Goal: Task Accomplishment & Management: Use online tool/utility

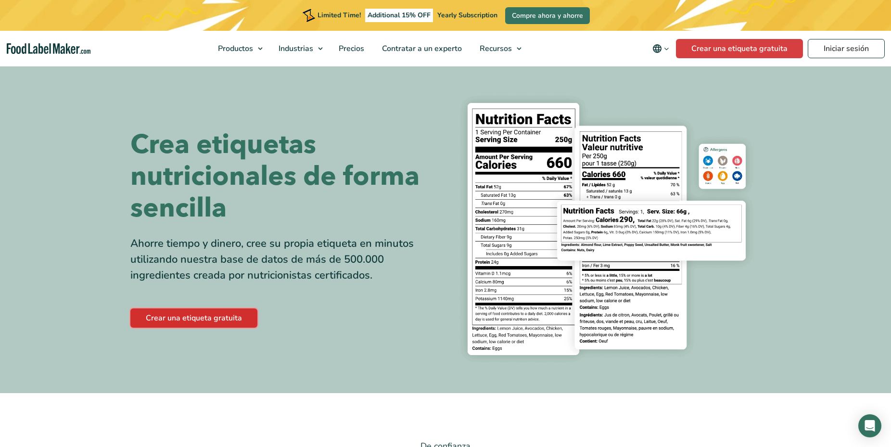
click at [215, 320] on link "Crear una etiqueta gratuita" at bounding box center [193, 317] width 127 height 19
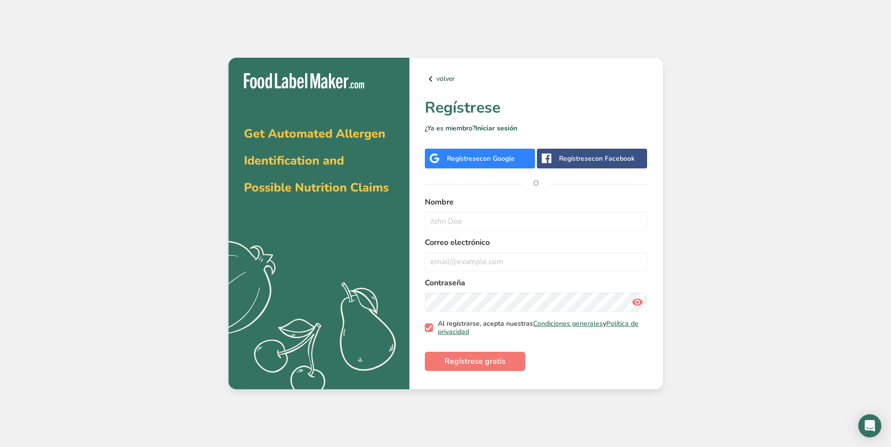
click at [431, 327] on span at bounding box center [429, 327] width 9 height 9
click at [431, 327] on input "Al registrarse, acepta nuestras Condiciones generales y Política de privacidad" at bounding box center [428, 328] width 6 height 6
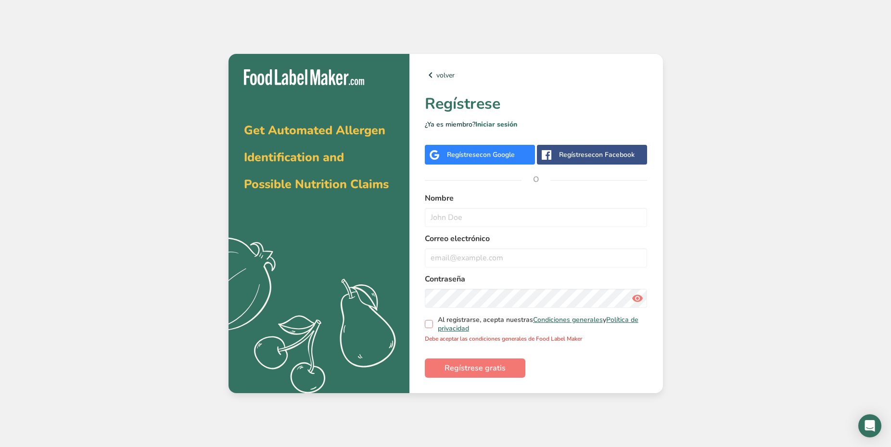
click at [427, 325] on span at bounding box center [429, 324] width 9 height 9
click at [427, 325] on input "Al registrarse, acepta nuestras Condiciones generales y Política de privacidad" at bounding box center [428, 324] width 6 height 6
checkbox input "true"
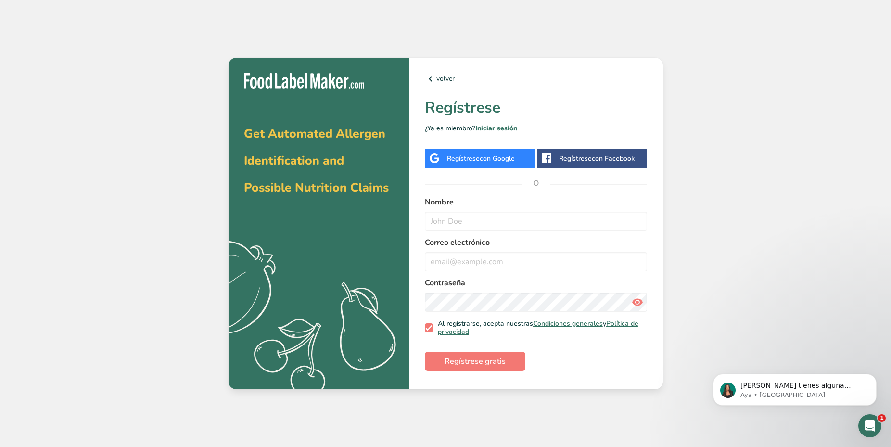
click at [499, 167] on div "Regístrese con Google" at bounding box center [480, 159] width 110 height 20
click at [500, 166] on div "Regístrese con Google" at bounding box center [480, 159] width 110 height 20
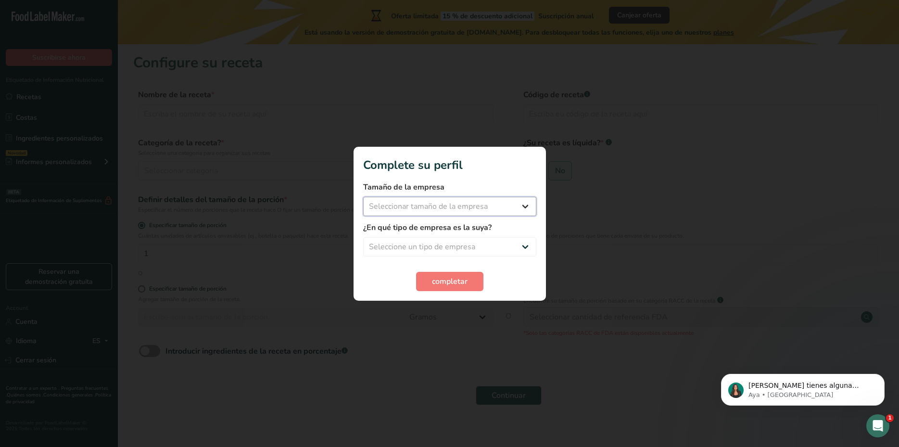
click at [363, 197] on select "Seleccionar tamaño de la empresa Menos de 10 empleados De 10 a 50 empleados De …" at bounding box center [449, 206] width 173 height 19
select select "1"
click option "Menos de 10 empleados" at bounding box center [0, 0] width 0 height 0
click at [363, 237] on select "Seleccione un tipo de empresa Fabricante de alimentos envasados Restaurante y c…" at bounding box center [449, 246] width 173 height 19
select select "8"
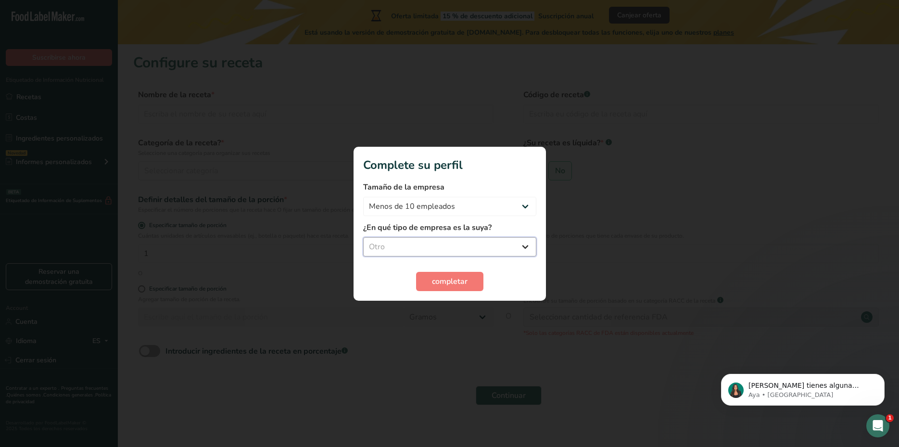
click option "Otro" at bounding box center [0, 0] width 0 height 0
click at [443, 290] on button "completar" at bounding box center [449, 281] width 67 height 19
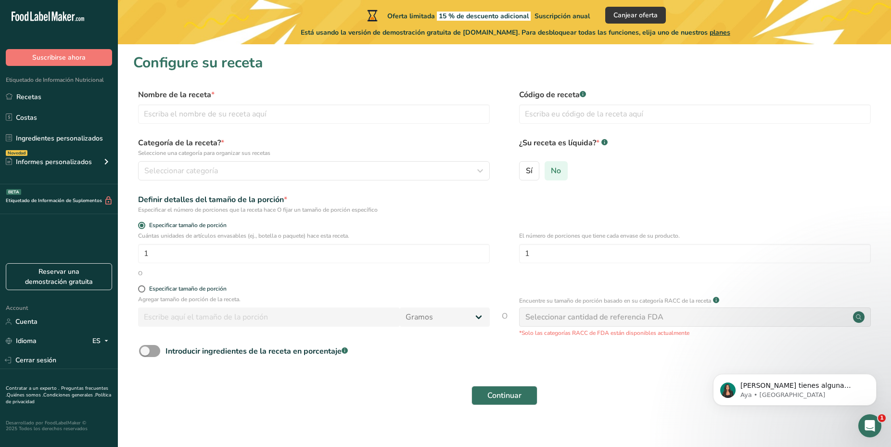
click at [559, 176] on label "No" at bounding box center [557, 170] width 24 height 19
click at [551, 174] on input "No" at bounding box center [548, 170] width 6 height 6
click at [599, 106] on input "text" at bounding box center [695, 113] width 352 height 19
click at [313, 114] on input "text" at bounding box center [314, 113] width 352 height 19
type input "sierra molida"
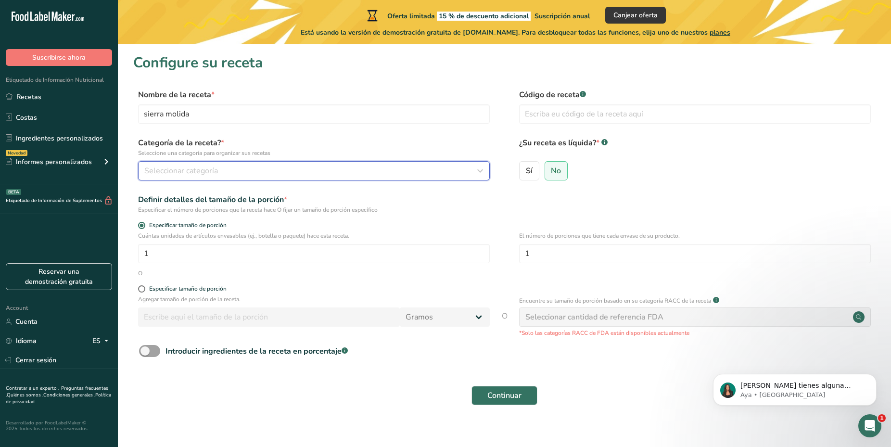
click at [306, 167] on div "Seleccionar categoría" at bounding box center [310, 171] width 333 height 12
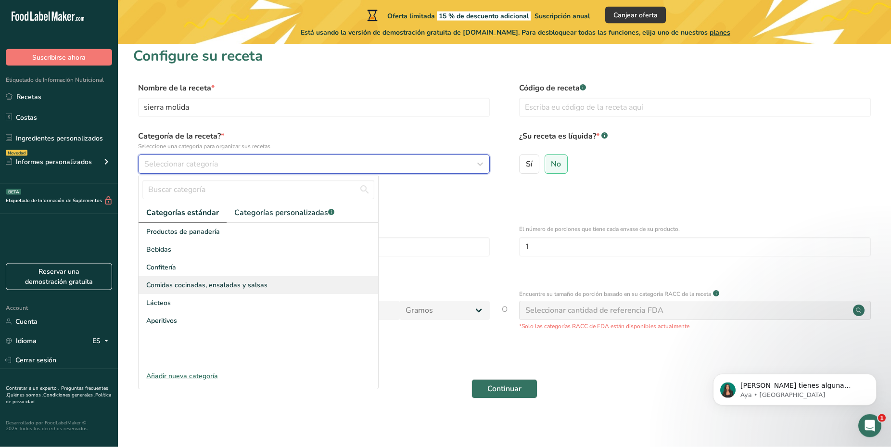
scroll to position [10, 0]
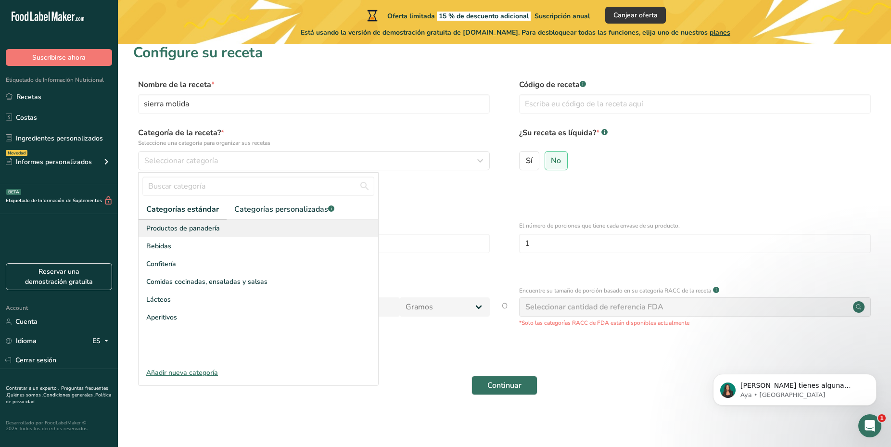
click at [177, 229] on span "Productos de panadería" at bounding box center [183, 228] width 74 height 10
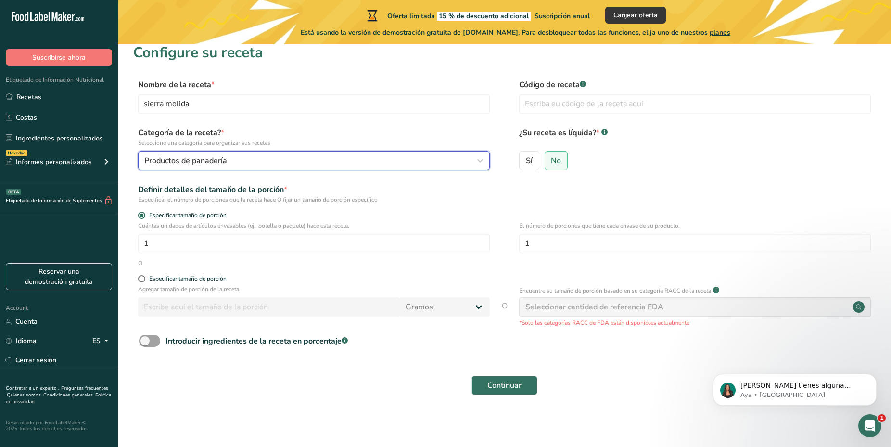
click at [178, 166] on span "Productos de panadería" at bounding box center [185, 161] width 83 height 12
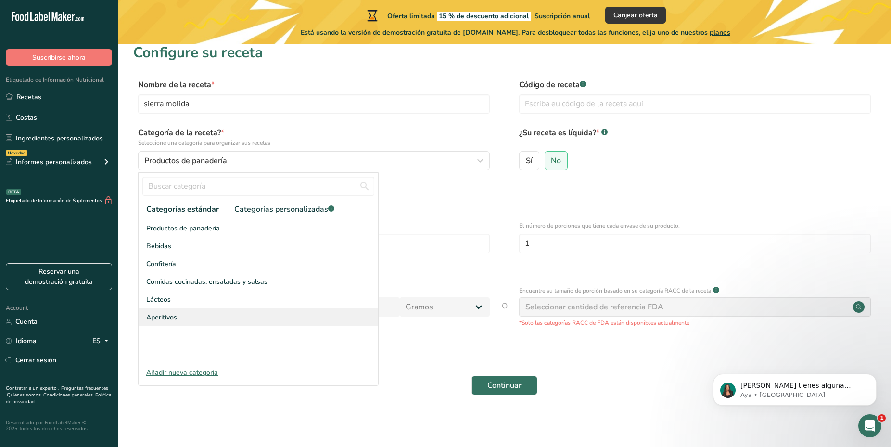
click at [167, 316] on span "Aperitivos" at bounding box center [161, 317] width 31 height 10
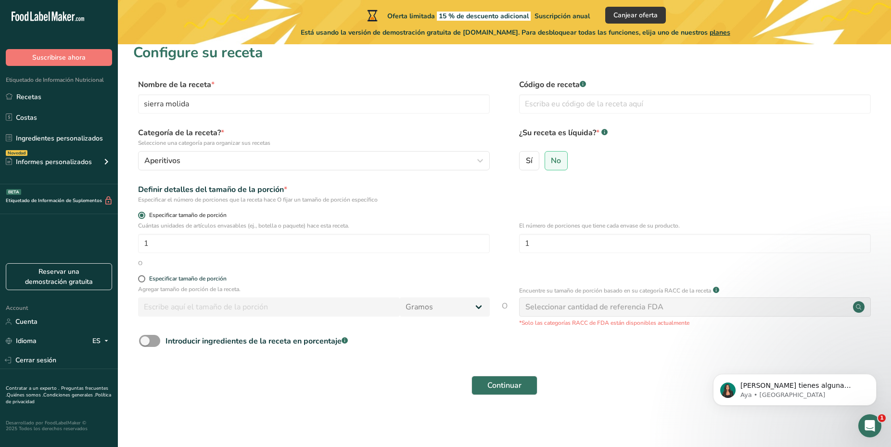
click at [170, 215] on span "Especificar tamaño de porción" at bounding box center [185, 215] width 81 height 7
click at [144, 215] on input "Especificar tamaño de porción" at bounding box center [141, 215] width 6 height 6
click at [173, 194] on div "Definir detalles del tamaño de la porción *" at bounding box center [314, 190] width 352 height 12
click at [153, 154] on button "Aperitivos" at bounding box center [314, 160] width 352 height 19
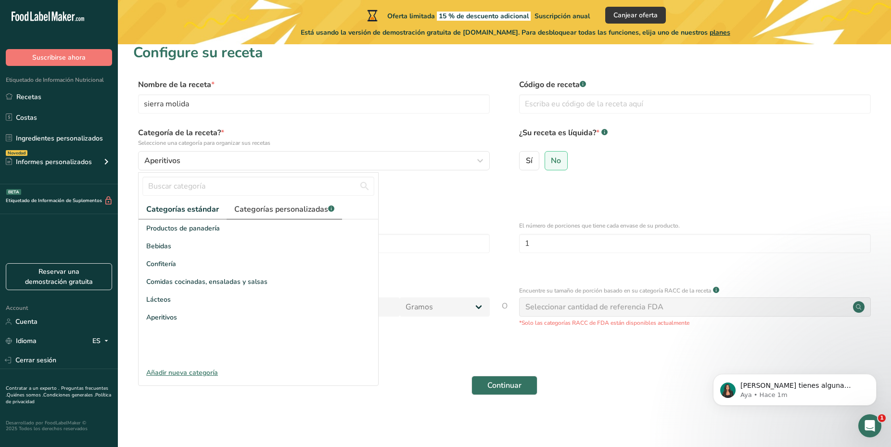
click at [247, 208] on span "Categorías personalizadas .a-a{fill:#347362;}.b-a{fill:#fff;}" at bounding box center [284, 210] width 100 height 12
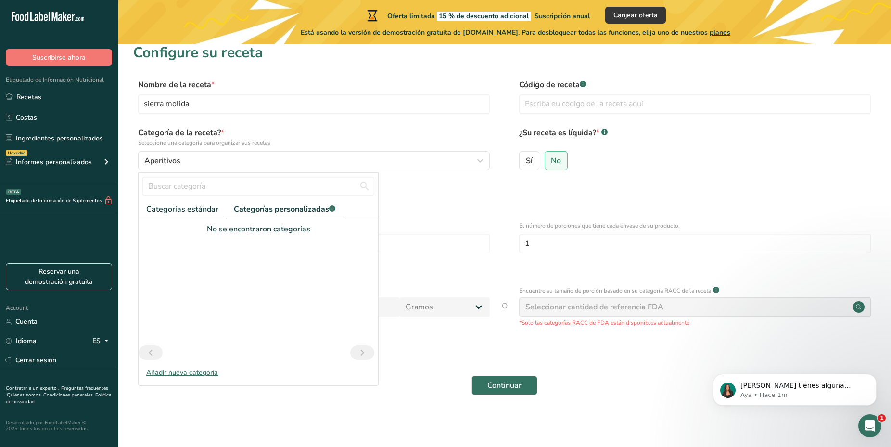
click at [184, 243] on div at bounding box center [259, 290] width 240 height 111
click at [168, 203] on link "Categorías estándar" at bounding box center [183, 210] width 88 height 20
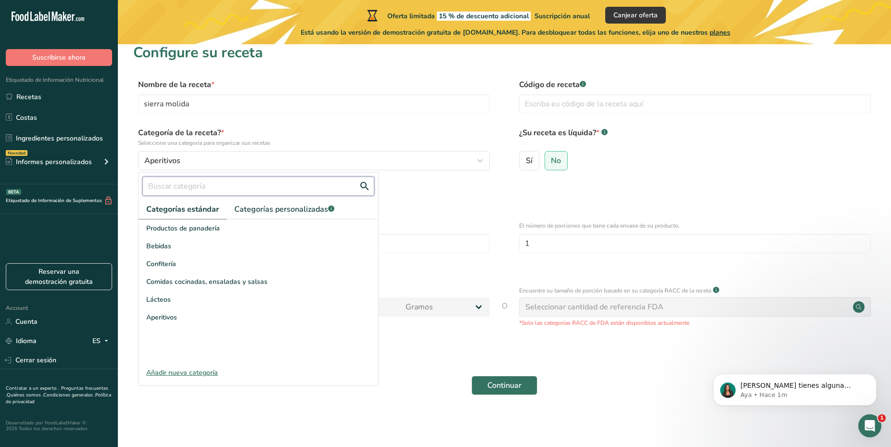
click at [179, 189] on input "text" at bounding box center [258, 186] width 232 height 19
type input "pescado"
click at [472, 376] on button "Continuar" at bounding box center [505, 385] width 66 height 19
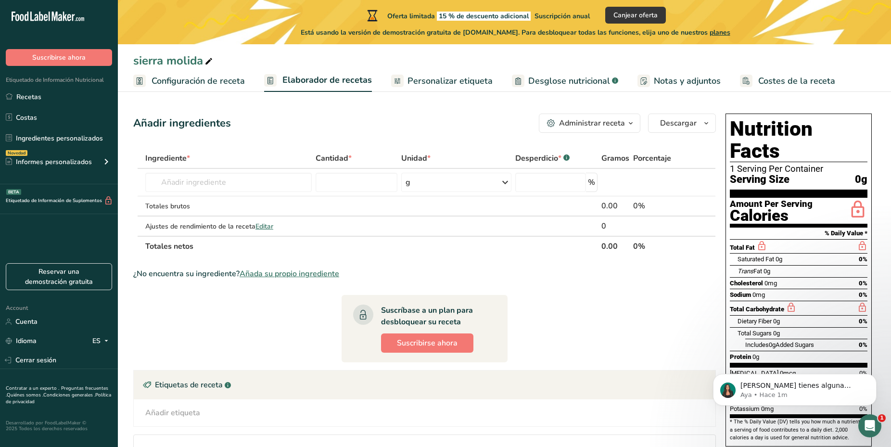
click at [244, 93] on div "sierra molida Configuración de receta Elaborador de recetas Personalizar etique…" at bounding box center [504, 272] width 773 height 544
click at [237, 81] on span "Configuración de receta" at bounding box center [198, 81] width 93 height 13
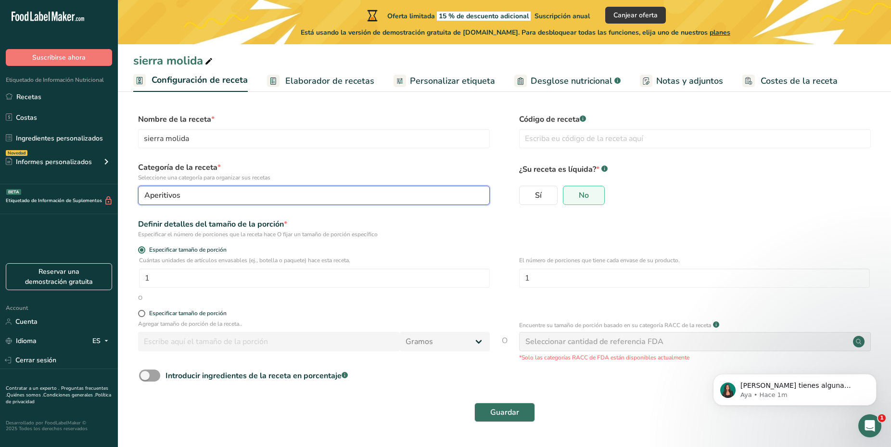
click at [247, 190] on div "Aperitivos" at bounding box center [310, 196] width 333 height 12
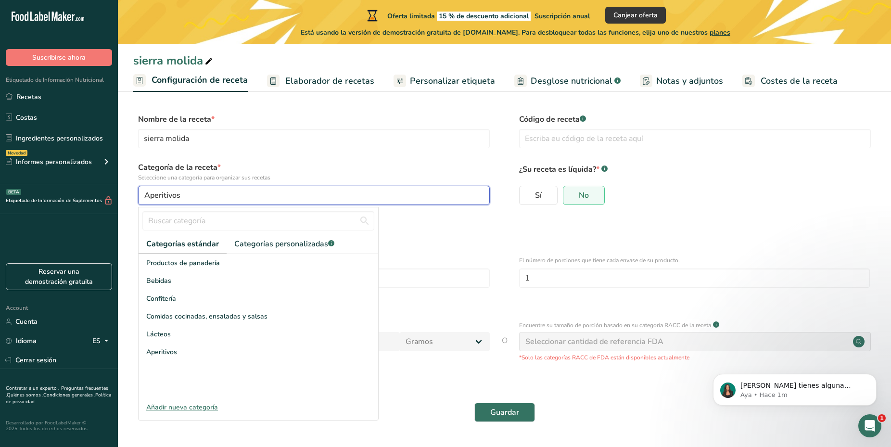
click at [189, 196] on div "Aperitivos" at bounding box center [310, 196] width 333 height 12
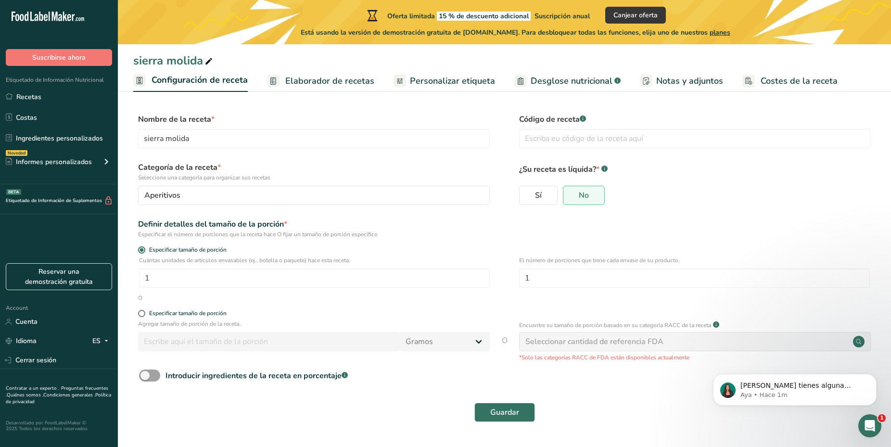
click at [241, 185] on div "Categoría de la receta * Seleccione una categoría para organizar sus recetas Ap…" at bounding box center [314, 183] width 352 height 43
click at [248, 189] on button "Aperitivos" at bounding box center [314, 195] width 352 height 19
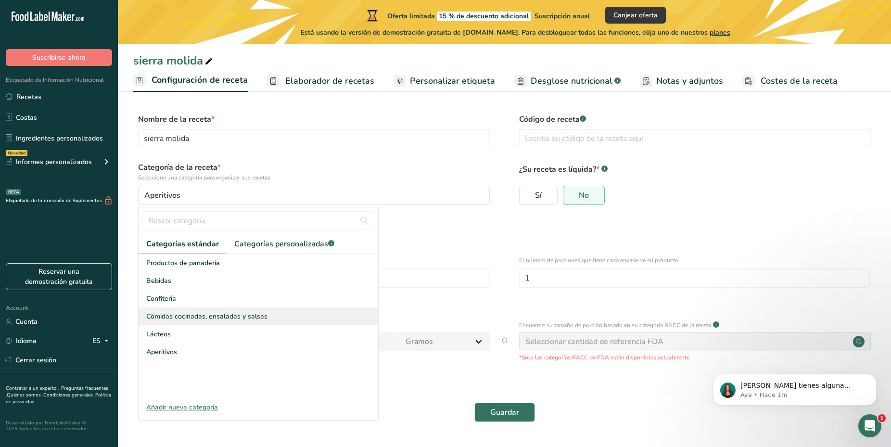
click at [199, 309] on div "Comidas cocinadas, ensaladas y salsas" at bounding box center [259, 316] width 240 height 18
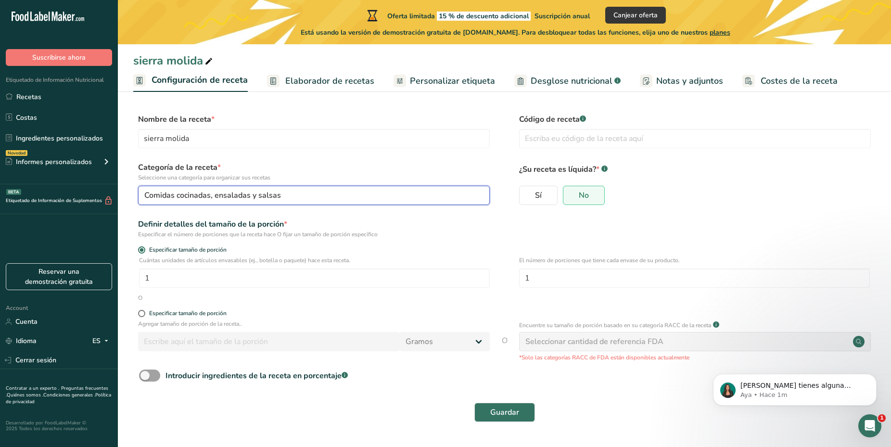
click at [220, 197] on span "Comidas cocinadas, ensaladas y salsas" at bounding box center [212, 196] width 137 height 12
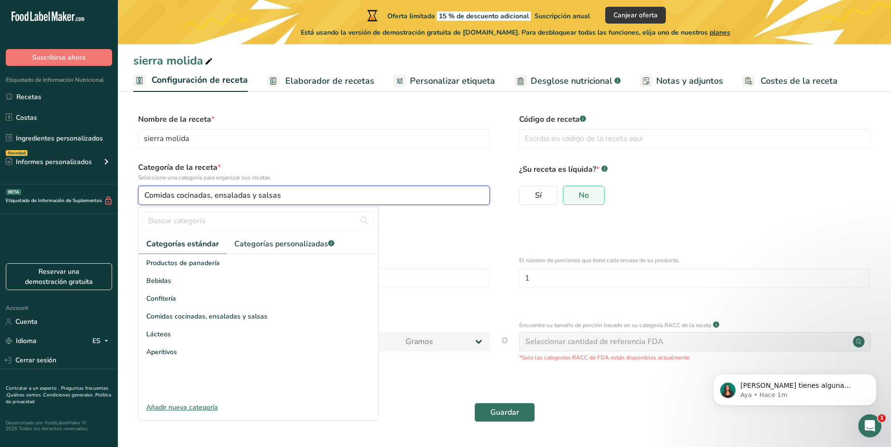
click at [259, 190] on span "Comidas cocinadas, ensaladas y salsas" at bounding box center [212, 196] width 137 height 12
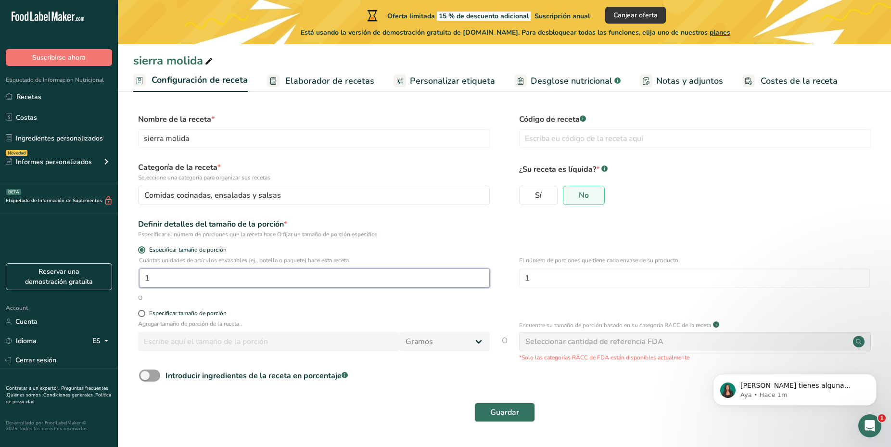
click at [203, 277] on input "1" at bounding box center [314, 278] width 351 height 19
click at [209, 311] on div "Especificar tamaño de porción" at bounding box center [187, 313] width 77 height 7
click at [144, 311] on input "Especificar tamaño de porción" at bounding box center [141, 313] width 6 height 6
radio input "true"
radio input "false"
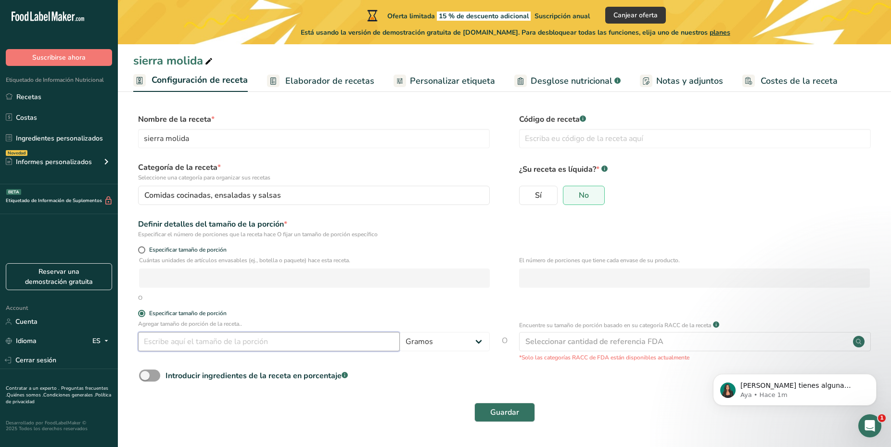
click at [287, 341] on input "number" at bounding box center [269, 341] width 262 height 19
type input "1"
click at [400, 332] on select "Gramos kg mg mcg libras onza litro mL onza líquida cucharada cucharadita taza C…" at bounding box center [445, 341] width 90 height 19
select select "1"
click option "kg" at bounding box center [0, 0] width 0 height 0
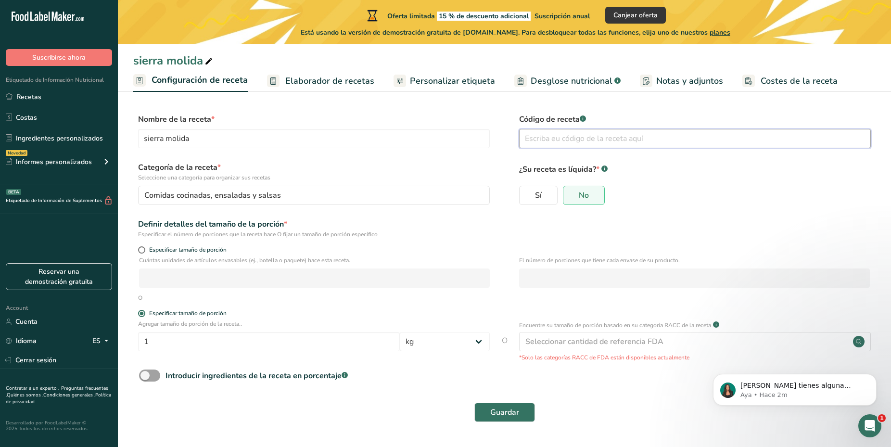
click at [564, 146] on input "text" at bounding box center [695, 138] width 352 height 19
click at [299, 87] on span "Elaborador de recetas" at bounding box center [329, 81] width 89 height 13
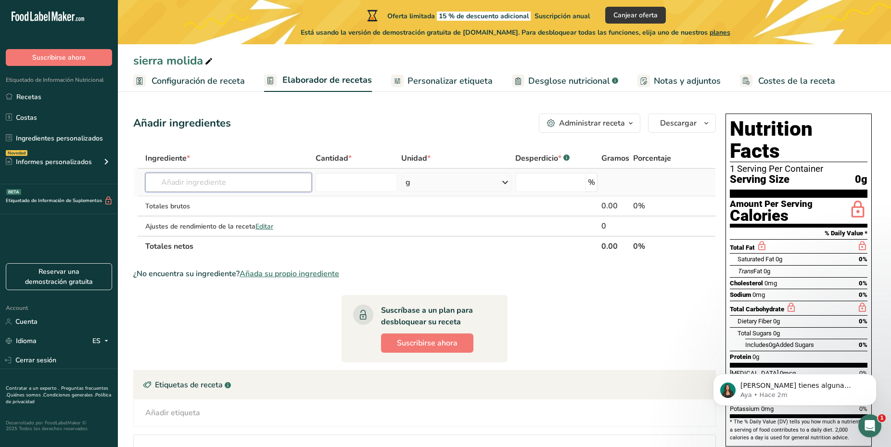
click at [239, 176] on input "text" at bounding box center [228, 182] width 167 height 19
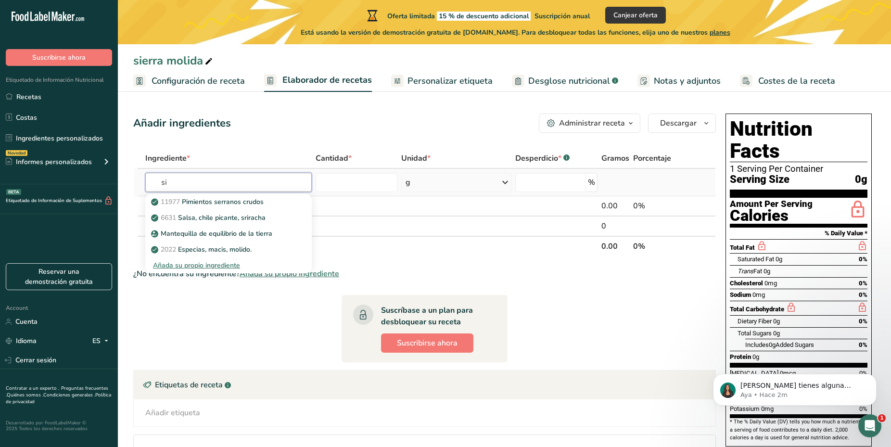
type input "s"
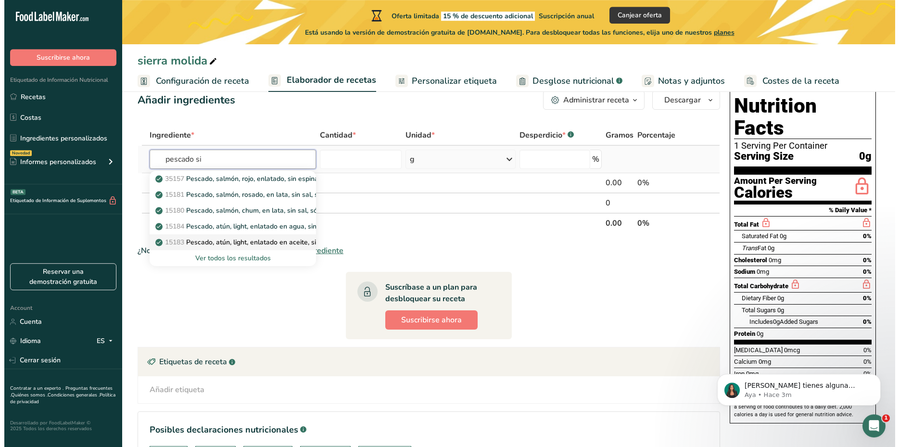
scroll to position [49, 0]
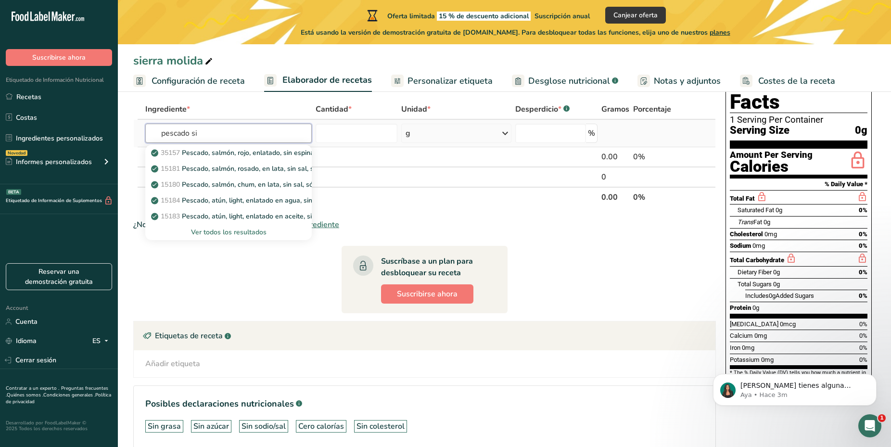
type input "pescado si"
click at [245, 231] on div "Ver todos los resultados" at bounding box center [228, 232] width 151 height 10
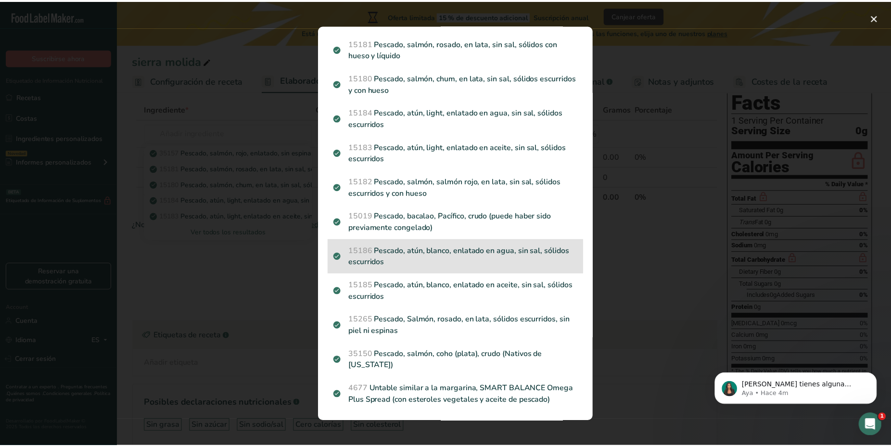
scroll to position [69, 0]
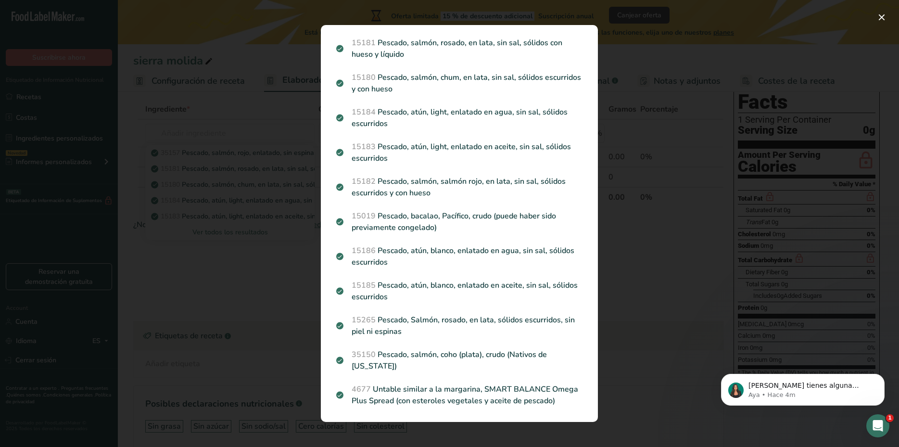
click at [237, 293] on div "Search results modal" at bounding box center [449, 223] width 899 height 447
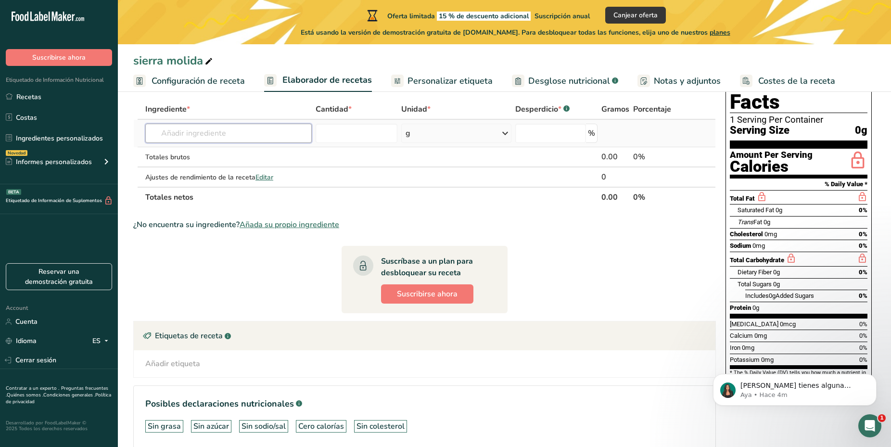
click at [235, 135] on input "text" at bounding box center [228, 133] width 167 height 19
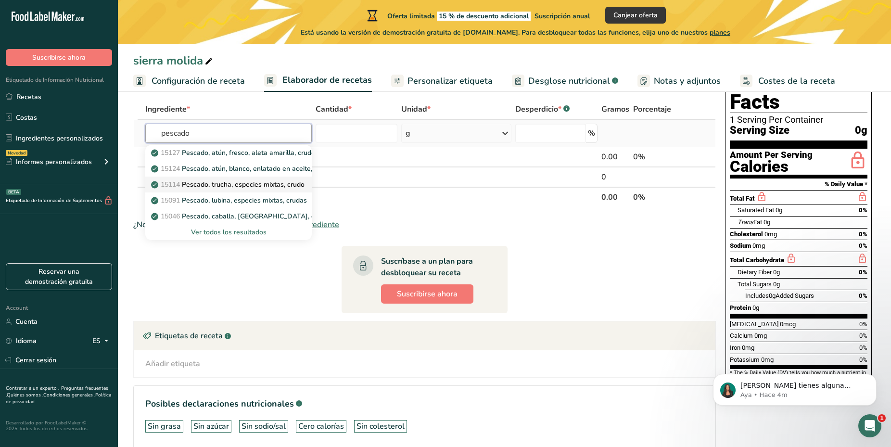
type input "pescado"
click at [238, 182] on p "15114 Pescado, trucha, especies mixtas, crudo" at bounding box center [229, 184] width 152 height 10
type input "Fish, trout, mixed species, raw"
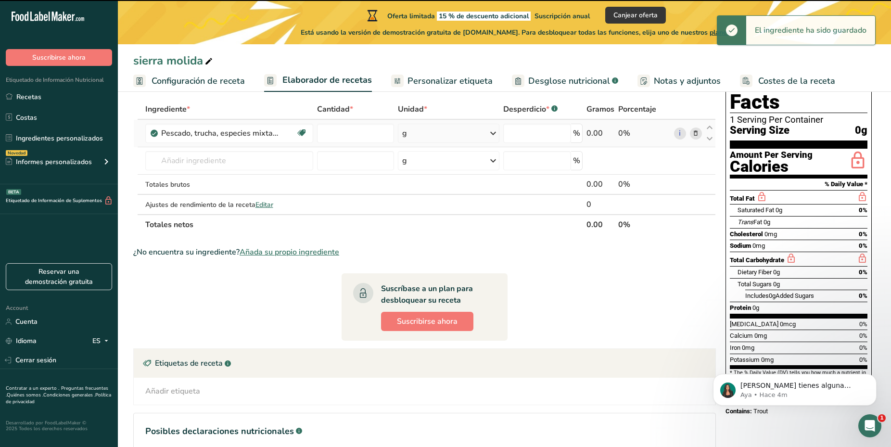
type input "0"
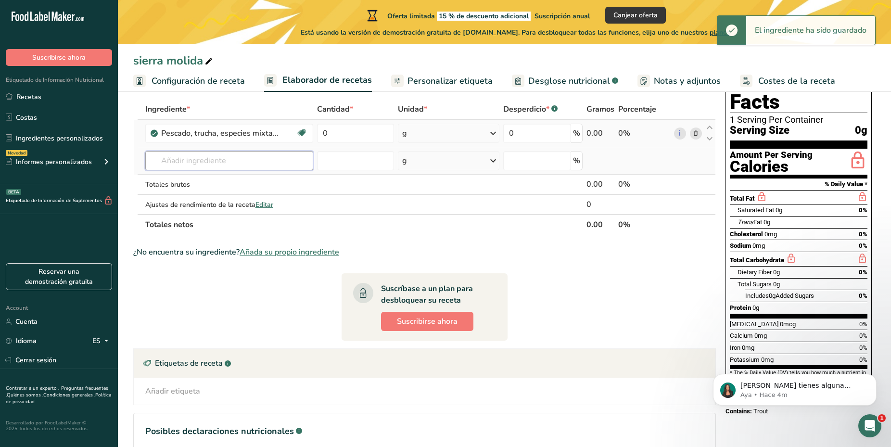
click at [279, 161] on input "text" at bounding box center [229, 160] width 168 height 19
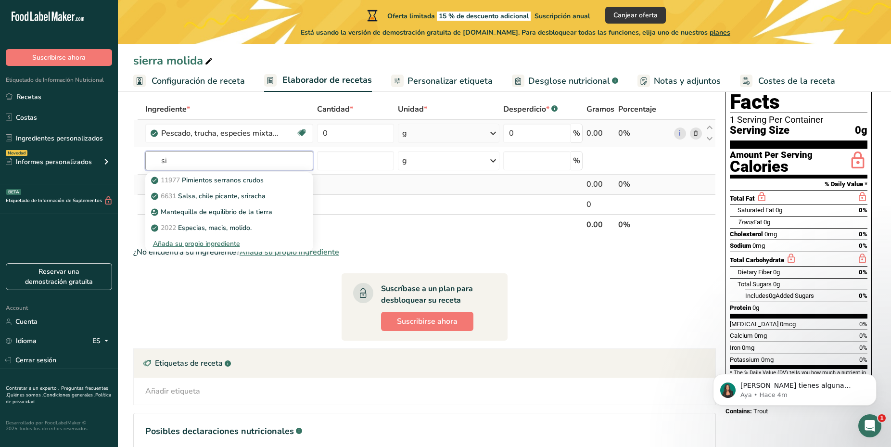
type input "s"
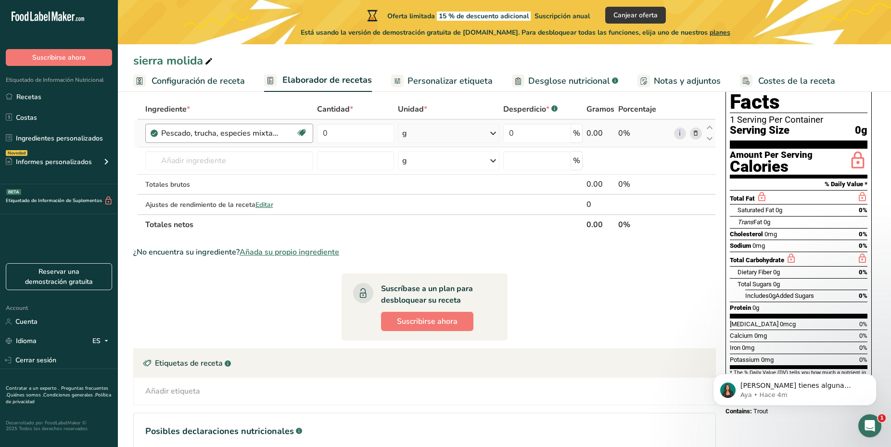
click at [288, 131] on div "Pescado, trucha, especies mixtas, crudo" at bounding box center [228, 134] width 135 height 12
click at [693, 133] on icon at bounding box center [695, 133] width 7 height 10
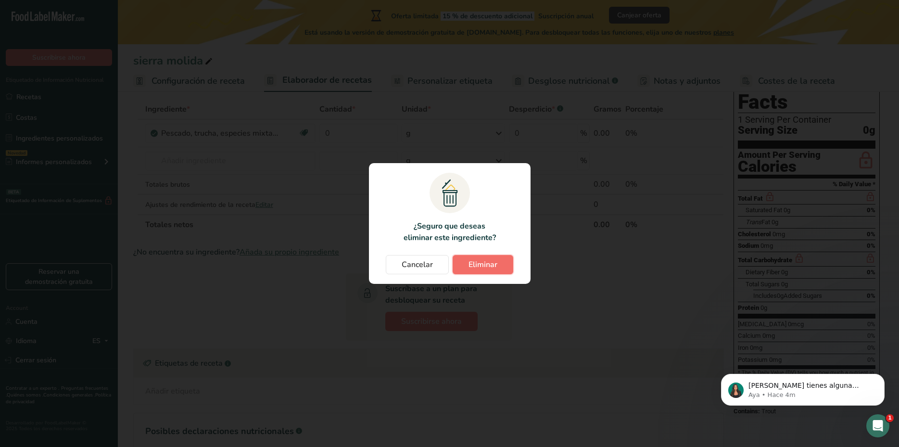
click at [489, 261] on span "Eliminar" at bounding box center [483, 265] width 29 height 12
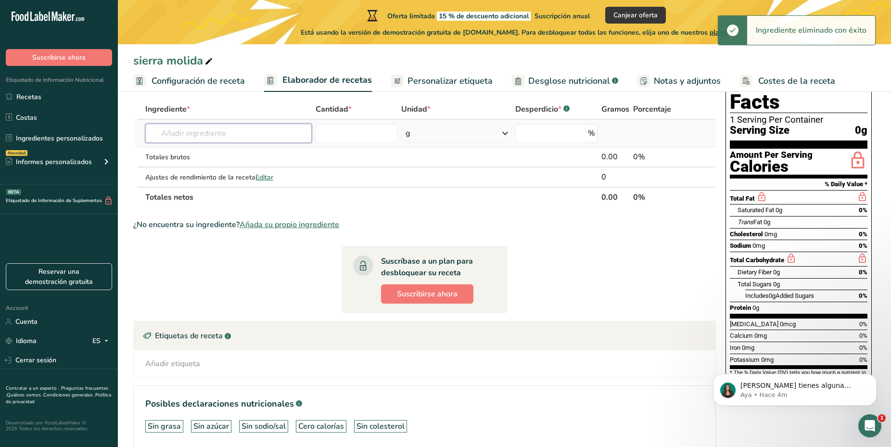
click at [278, 140] on input "text" at bounding box center [228, 133] width 167 height 19
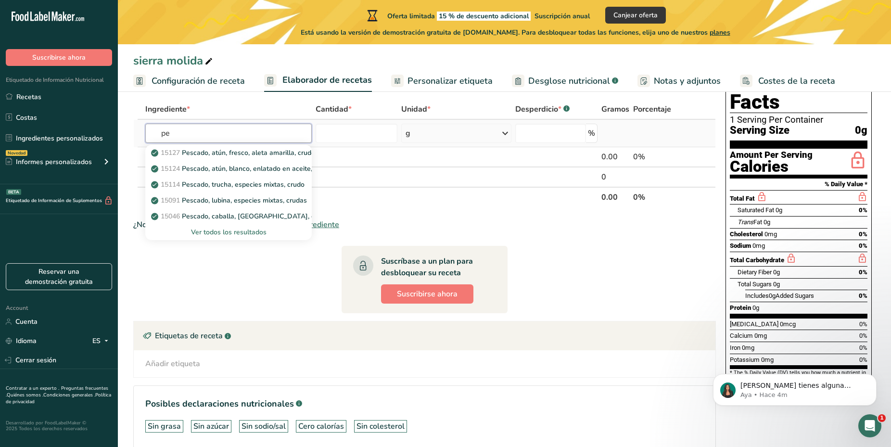
type input "p"
type input "camaron"
click at [257, 234] on div "Ver todos los resultados" at bounding box center [228, 232] width 151 height 10
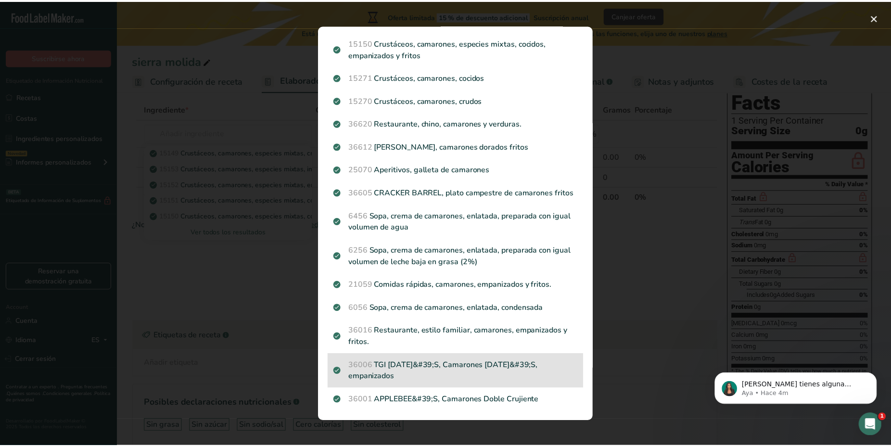
scroll to position [0, 0]
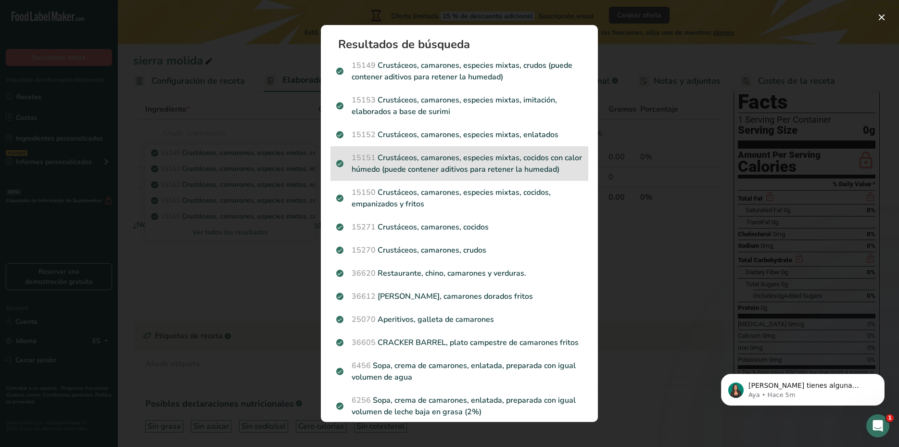
click at [536, 167] on p "15151 Crustáceos, camarones, especies mixtas, cocidos con calor húmedo (puede c…" at bounding box center [459, 163] width 246 height 23
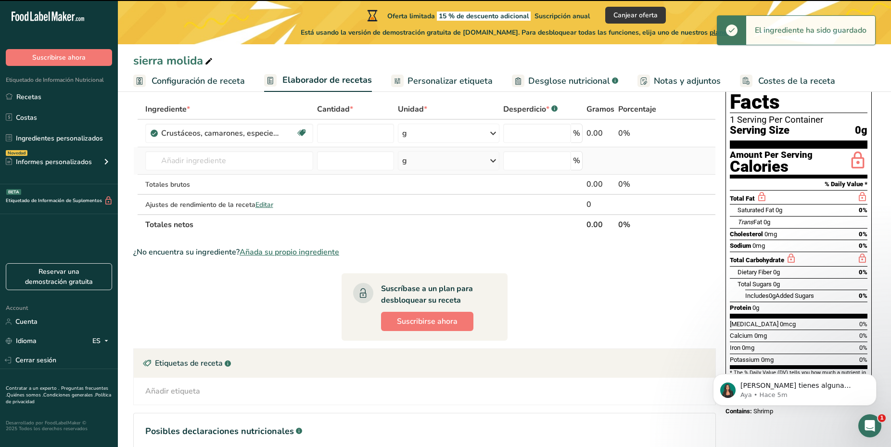
type input "0"
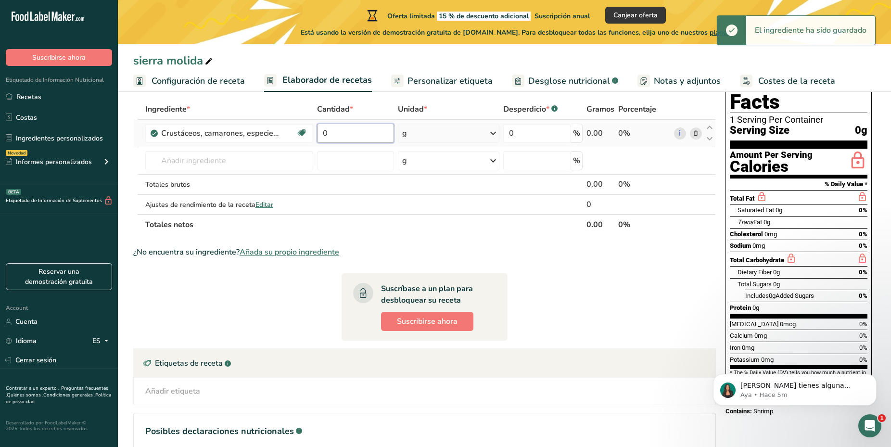
click at [382, 133] on input "0" at bounding box center [355, 133] width 77 height 19
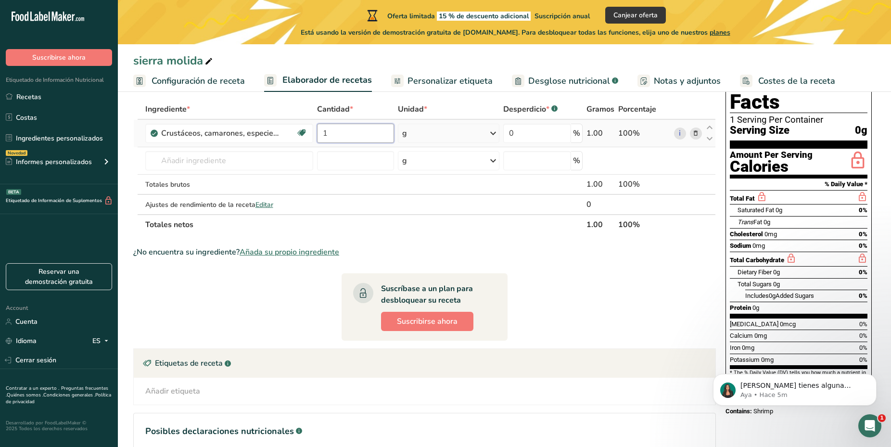
type input "1"
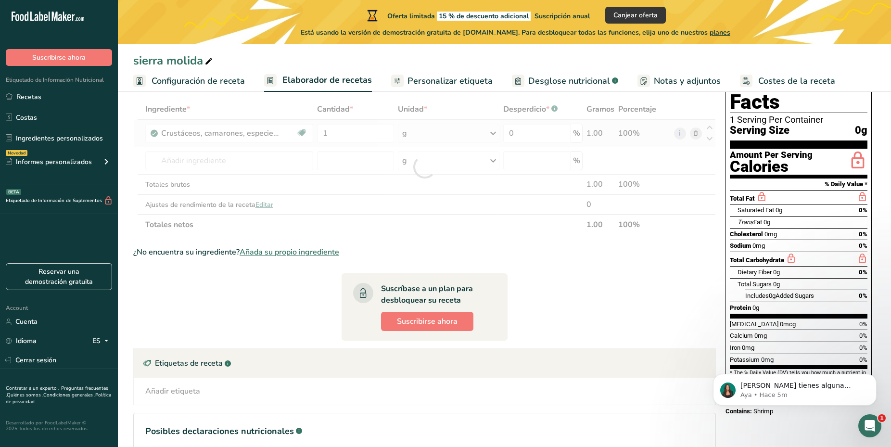
click at [489, 127] on div "Ingrediente * Cantidad * Unidad * Desperdicio * .a-a{fill:#347362;}.b-a{fill:#f…" at bounding box center [424, 167] width 583 height 136
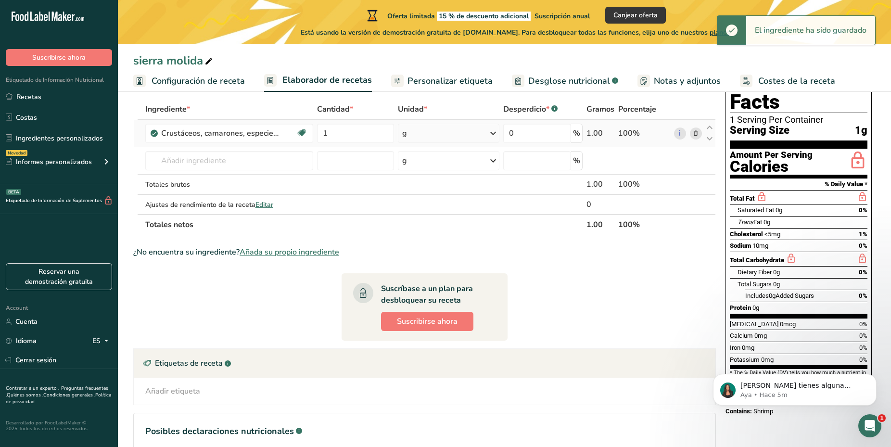
click at [494, 135] on icon at bounding box center [493, 133] width 12 height 17
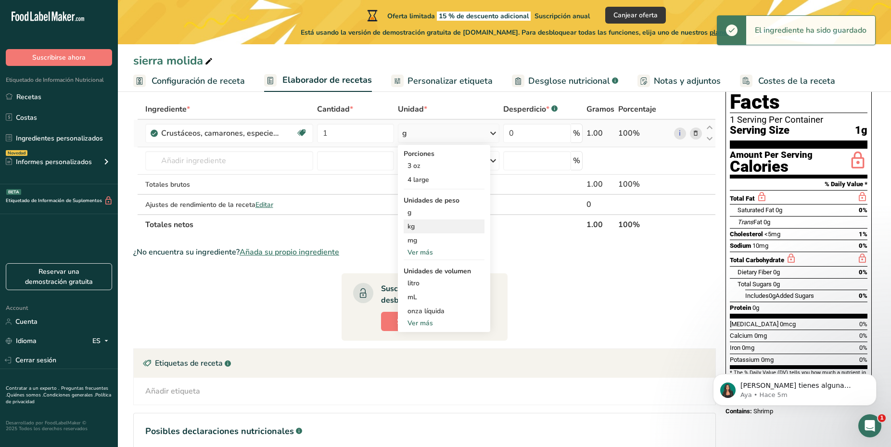
click at [411, 227] on div "kg" at bounding box center [444, 226] width 81 height 14
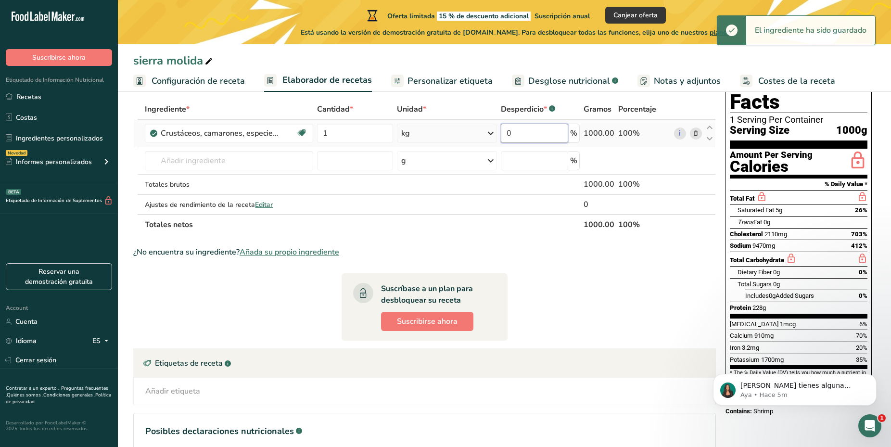
click at [543, 130] on input "0" at bounding box center [534, 133] width 67 height 19
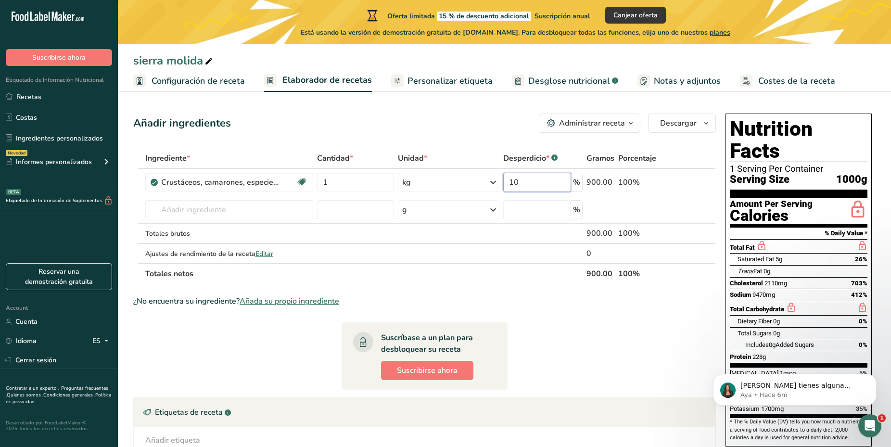
type input "10"
click at [251, 277] on div "Ingrediente * Cantidad * Unidad * Desperdicio * .a-a{fill:#347362;}.b-a{fill:#f…" at bounding box center [424, 216] width 583 height 136
click at [443, 84] on span "Personalizar etiqueta" at bounding box center [450, 81] width 85 height 13
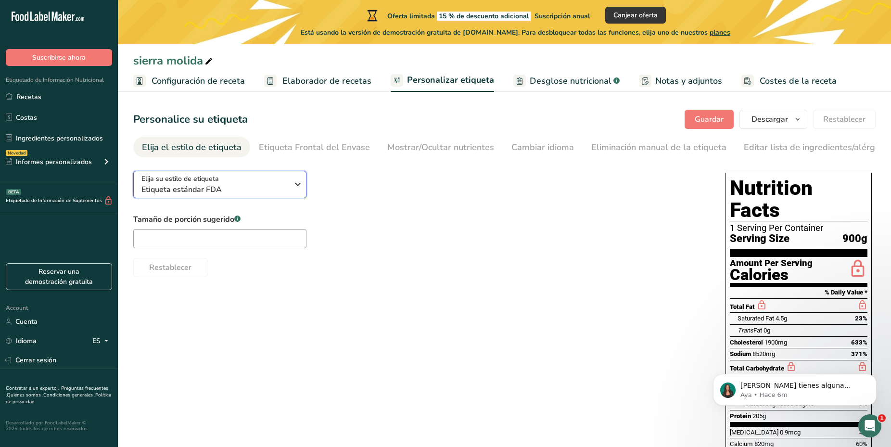
click at [275, 193] on span "Etiqueta estándar FDA" at bounding box center [214, 190] width 147 height 12
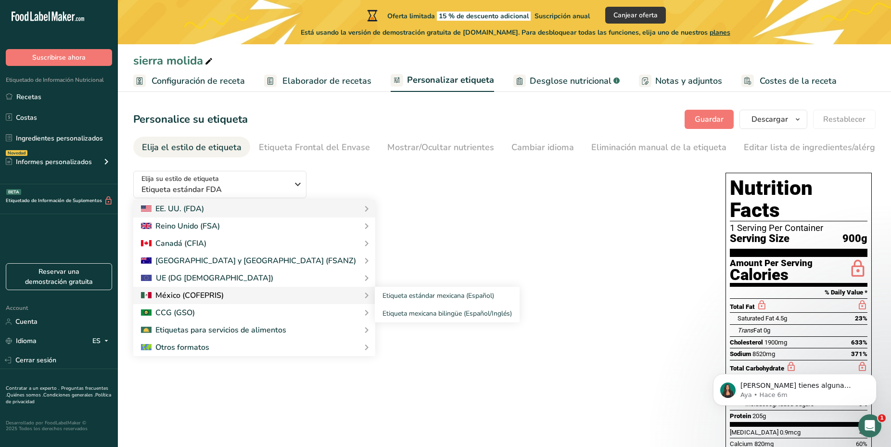
click at [180, 301] on div at bounding box center [182, 296] width 83 height 12
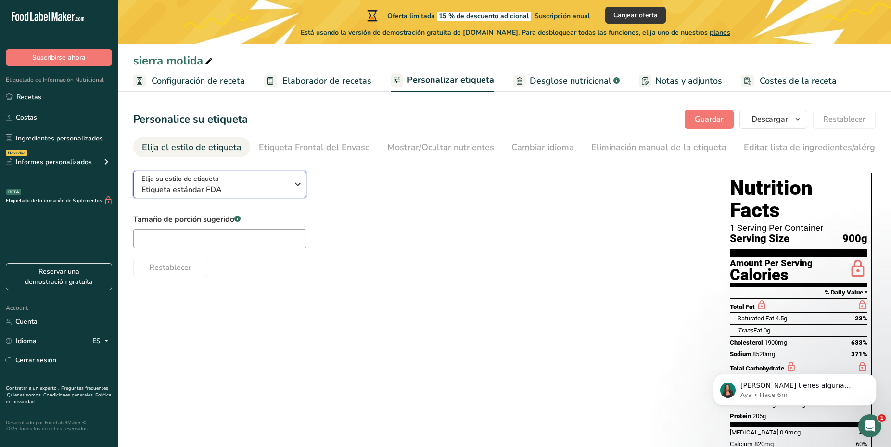
click at [235, 195] on span "Etiqueta estándar FDA" at bounding box center [214, 190] width 147 height 12
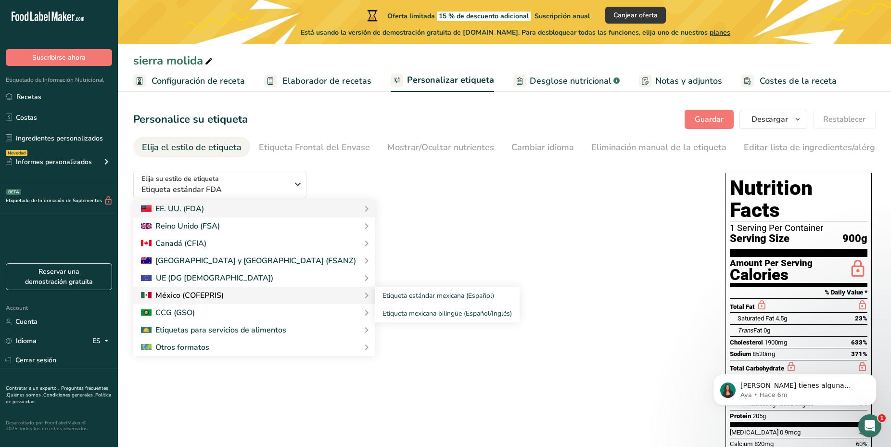
click at [167, 301] on div at bounding box center [182, 296] width 83 height 12
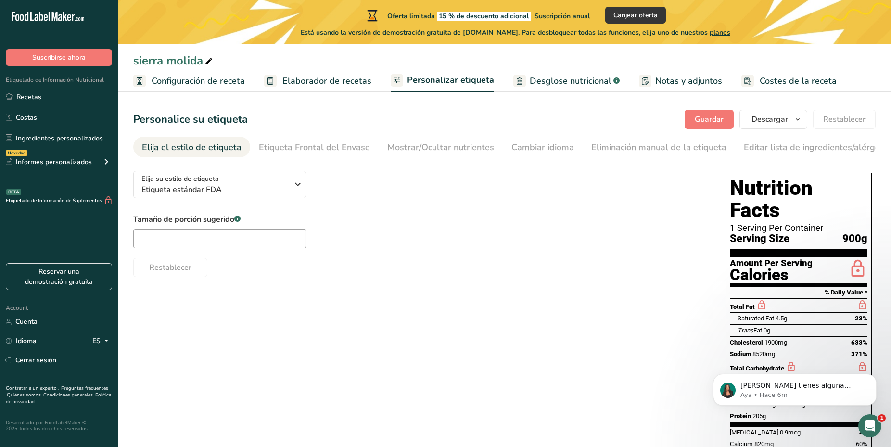
click at [362, 273] on div "Restablecer" at bounding box center [419, 265] width 573 height 23
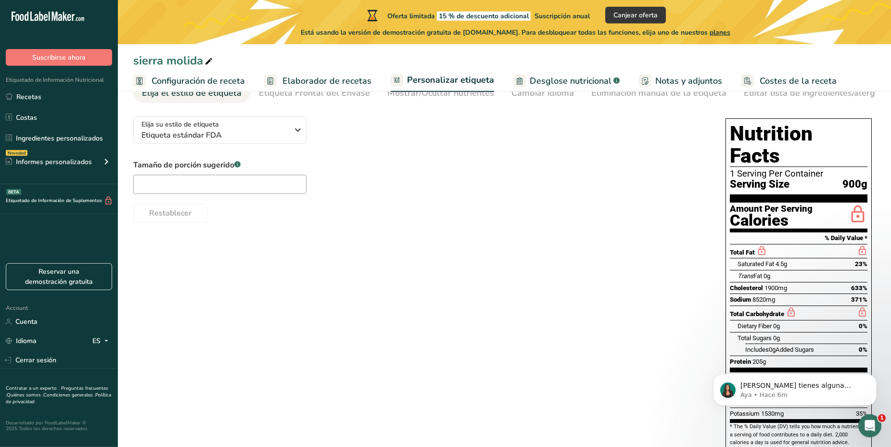
scroll to position [88, 0]
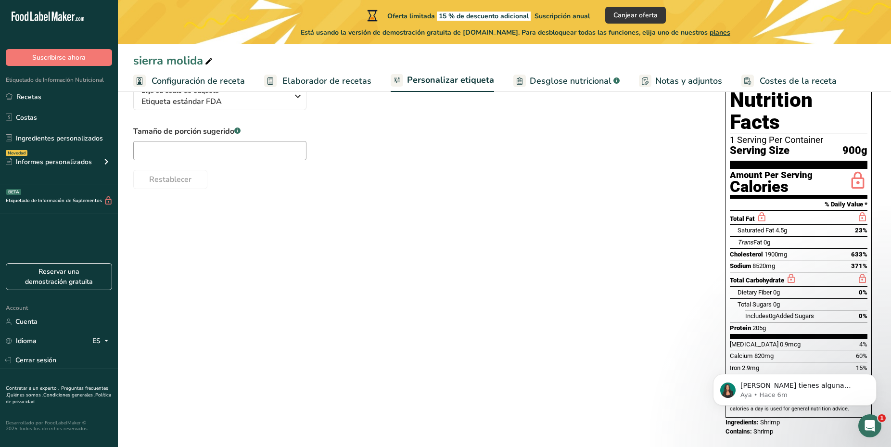
click at [832, 345] on div "Si tienes alguna pregunta no dudes en consultarnos. ¡Estamos aquí para ayudarte…" at bounding box center [794, 345] width 177 height 120
click at [832, 338] on div "Si tienes alguna pregunta no dudes en consultarnos. ¡Estamos aquí para ayudarte…" at bounding box center [794, 345] width 177 height 120
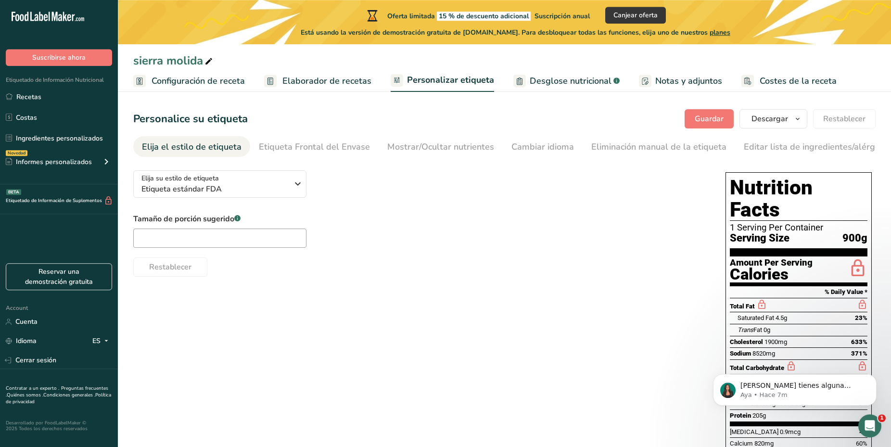
scroll to position [0, 0]
click at [305, 152] on div "Etiqueta Frontal del Envase" at bounding box center [314, 147] width 111 height 13
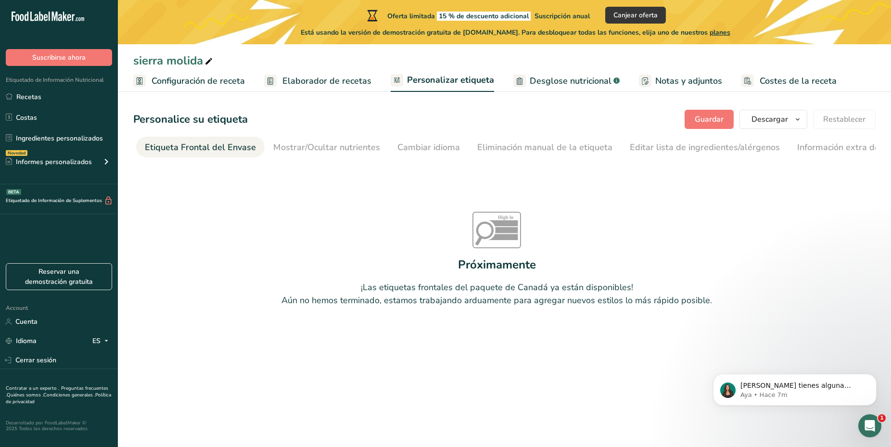
scroll to position [0, 115]
click at [214, 145] on div "Etiqueta Frontal del Envase" at bounding box center [199, 147] width 111 height 13
click at [153, 148] on li "Elija el estilo de etiqueta" at bounding box center [98, 147] width 117 height 21
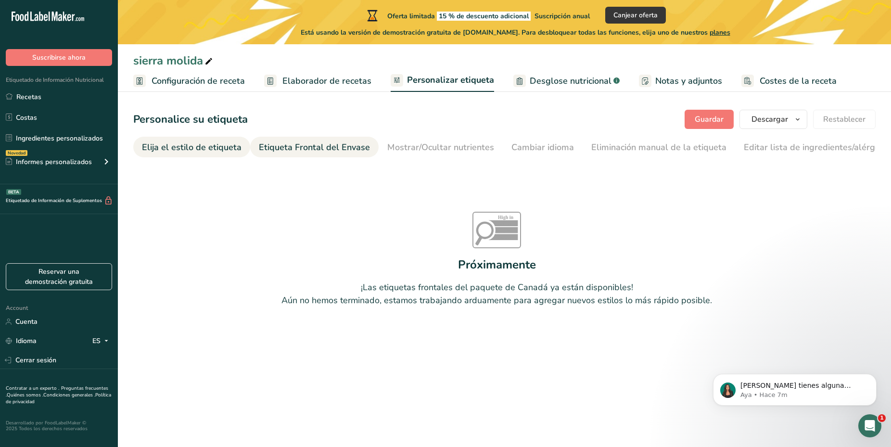
click at [152, 148] on div "Elija el estilo de etiqueta" at bounding box center [192, 147] width 100 height 13
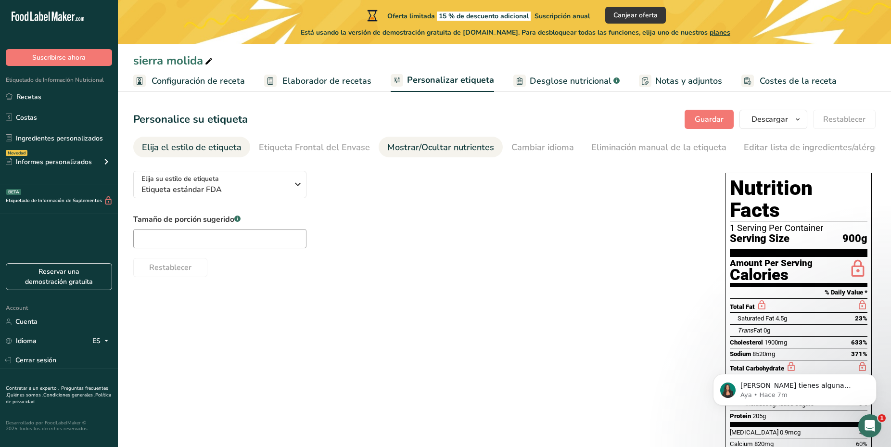
click at [402, 147] on div "Mostrar/Ocultar nutrientes" at bounding box center [440, 147] width 107 height 13
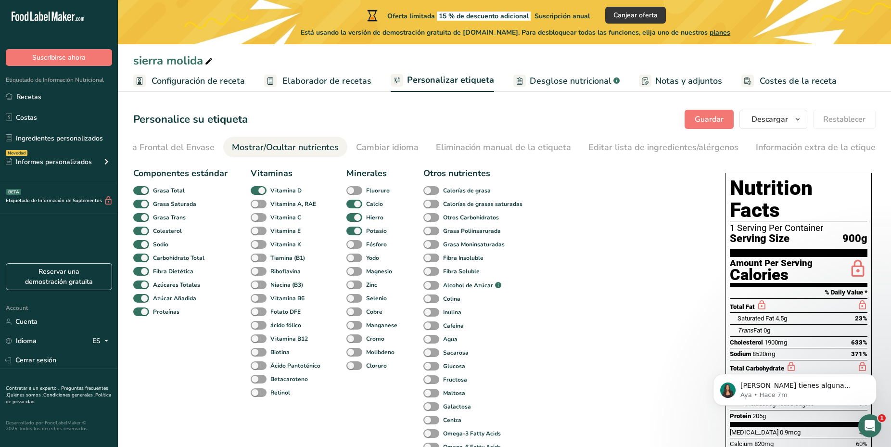
click at [231, 90] on link "Configuración de receta" at bounding box center [189, 81] width 112 height 22
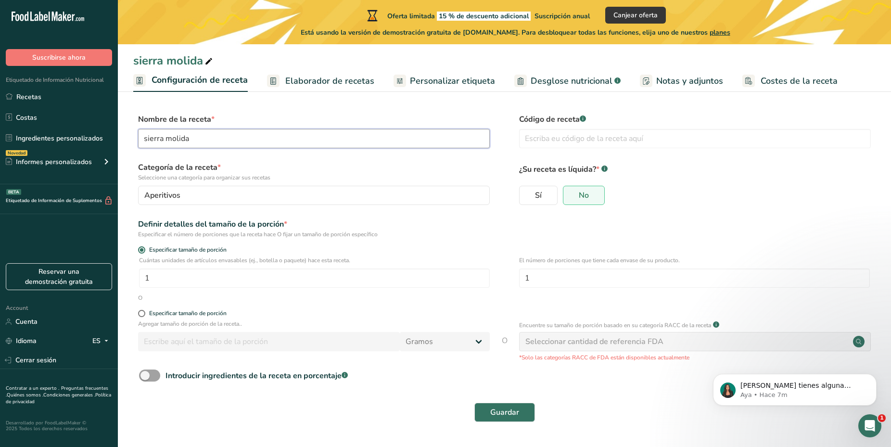
click at [272, 129] on input "sierra molida" at bounding box center [314, 138] width 352 height 19
click at [303, 88] on link "Elaborador de recetas" at bounding box center [320, 81] width 107 height 22
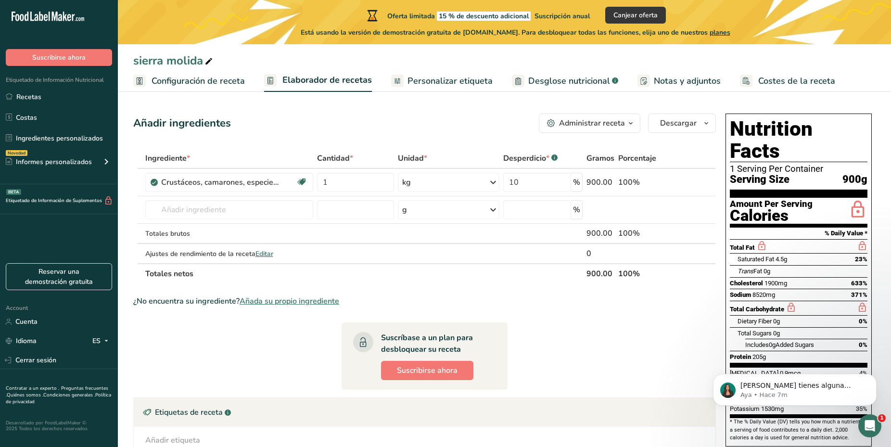
click at [194, 77] on span "Configuración de receta" at bounding box center [198, 81] width 93 height 13
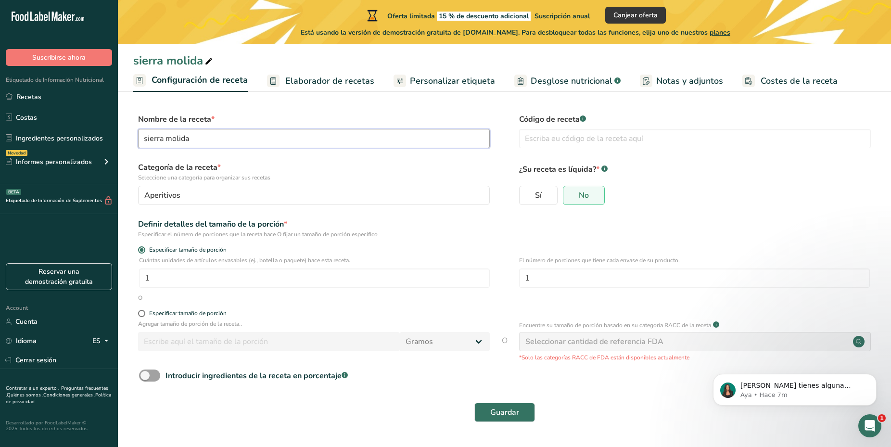
click at [192, 144] on input "sierra molida" at bounding box center [314, 138] width 352 height 19
type input "s"
type input "camarones"
click at [185, 202] on button "Aperitivos" at bounding box center [314, 195] width 352 height 19
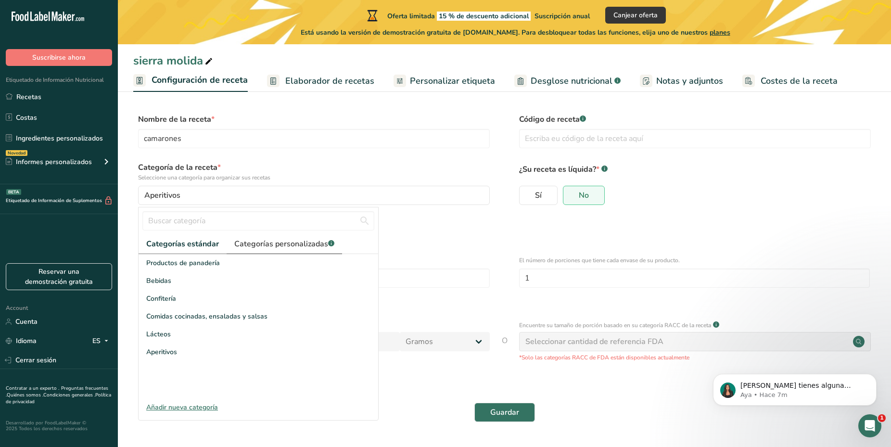
click at [260, 245] on span "Categorías personalizadas .a-a{fill:#347362;}.b-a{fill:#fff;}" at bounding box center [284, 244] width 100 height 12
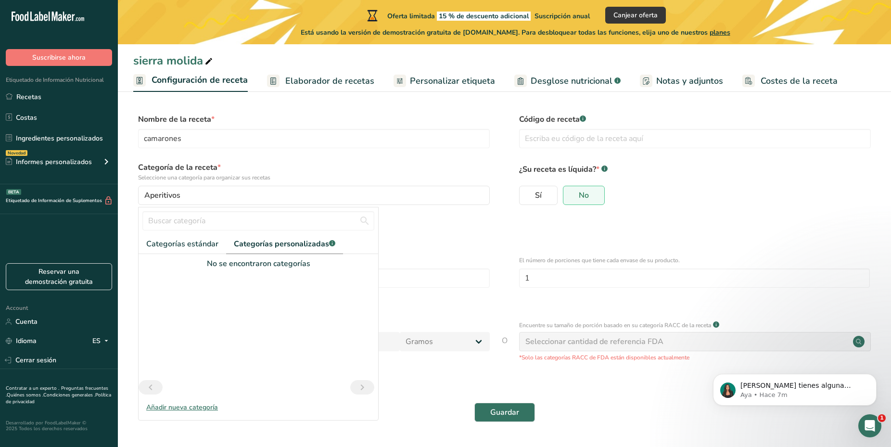
click at [244, 269] on div at bounding box center [259, 324] width 240 height 111
click at [193, 230] on input "text" at bounding box center [258, 220] width 232 height 19
click at [292, 155] on form "Nombre de la receta * camarones Código de receta .a-a{fill:#347362;}.b-a{fill:#…" at bounding box center [504, 271] width 743 height 314
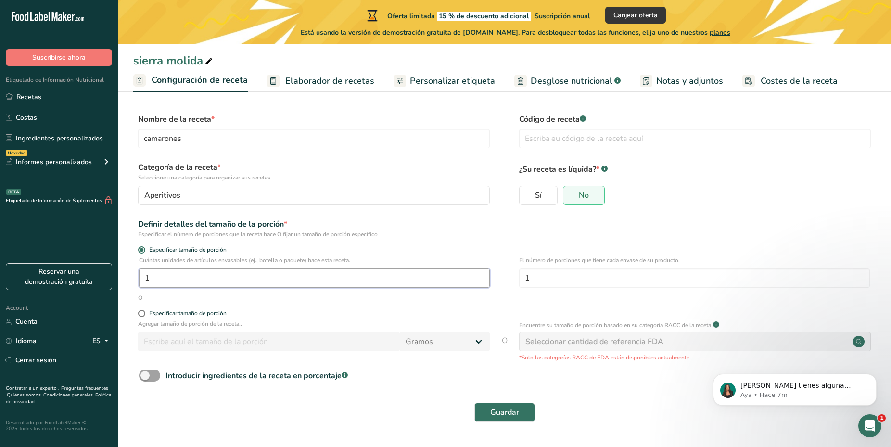
click at [213, 275] on input "1" at bounding box center [314, 278] width 351 height 19
click at [388, 204] on button "Aperitivos" at bounding box center [314, 195] width 352 height 19
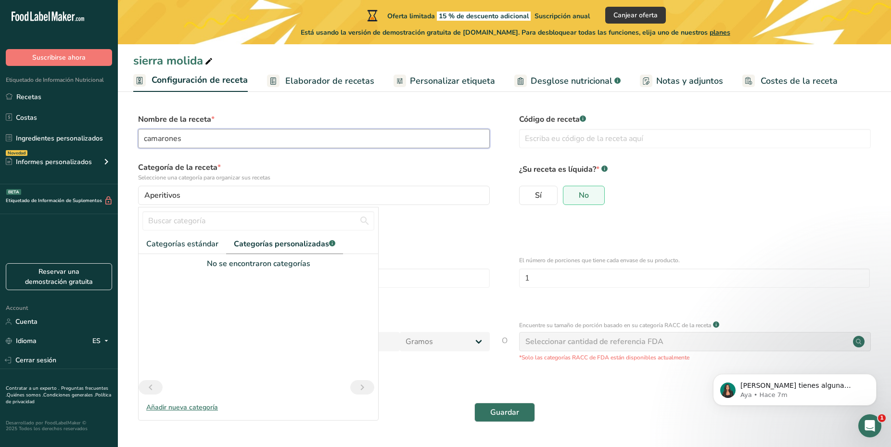
click at [345, 144] on input "camarones" at bounding box center [314, 138] width 352 height 19
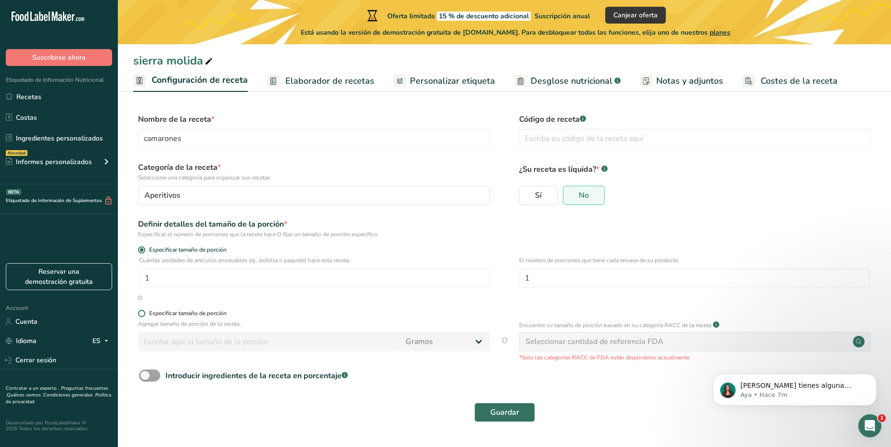
click at [215, 311] on div "Especificar tamaño de porción" at bounding box center [187, 313] width 77 height 7
click at [144, 311] on input "Especificar tamaño de porción" at bounding box center [141, 313] width 6 height 6
radio input "true"
radio input "false"
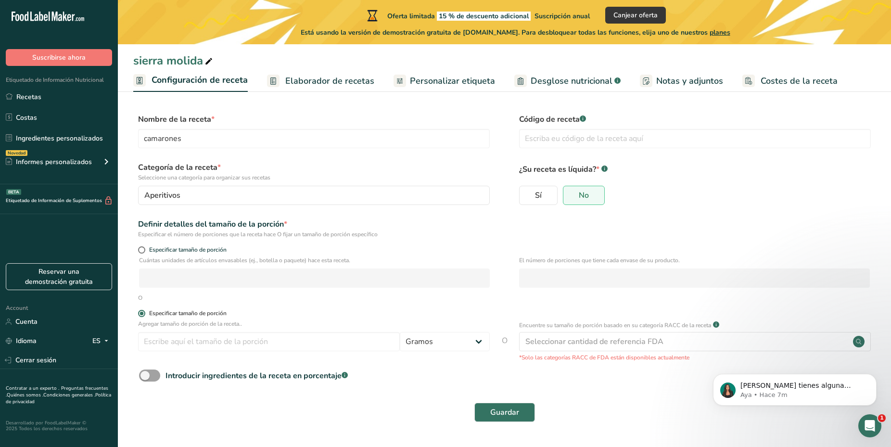
click at [215, 311] on div "Especificar tamaño de porción" at bounding box center [187, 313] width 77 height 7
click at [144, 311] on input "Especificar tamaño de porción" at bounding box center [141, 313] width 6 height 6
click at [218, 253] on span "Especificar tamaño de porción" at bounding box center [185, 249] width 81 height 7
click at [144, 253] on input "Especificar tamaño de porción" at bounding box center [141, 250] width 6 height 6
radio input "true"
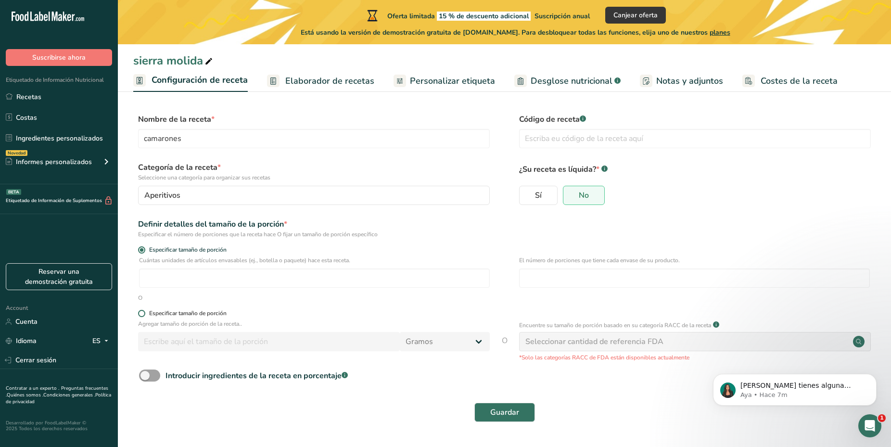
click at [218, 316] on div "Especificar tamaño de porción" at bounding box center [187, 313] width 77 height 7
click at [144, 316] on input "Especificar tamaño de porción" at bounding box center [141, 313] width 6 height 6
radio input "true"
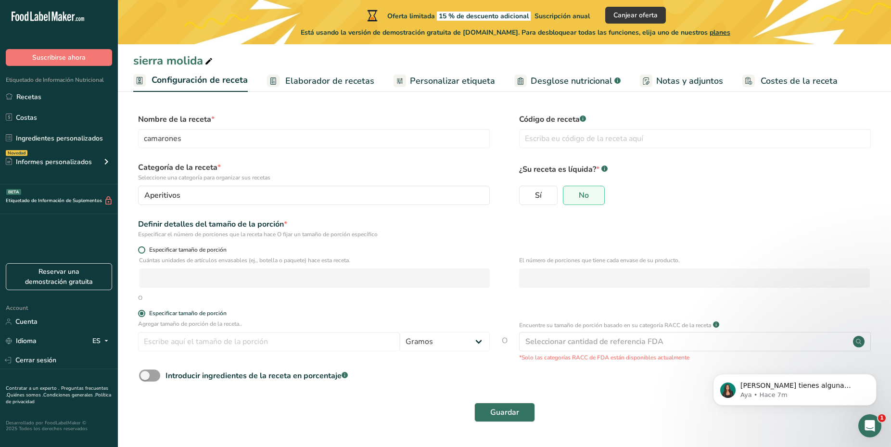
click at [252, 247] on label "Especificar tamaño de porción" at bounding box center [314, 249] width 352 height 7
click at [144, 247] on input "Especificar tamaño de porción" at bounding box center [141, 250] width 6 height 6
radio input "true"
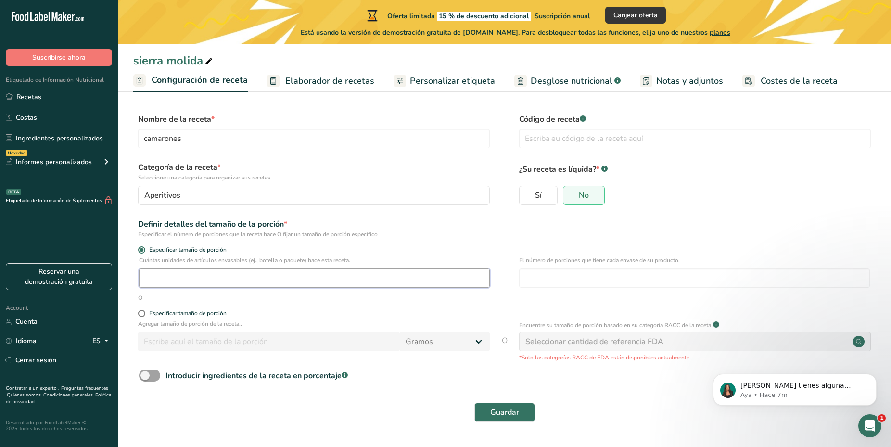
click at [267, 282] on input "number" at bounding box center [314, 278] width 351 height 19
click at [231, 322] on p "Agregar tamaño de porción de la receta.." at bounding box center [314, 324] width 352 height 9
click at [222, 315] on div "Especificar tamaño de porción" at bounding box center [187, 313] width 77 height 7
click at [144, 315] on input "Especificar tamaño de porción" at bounding box center [141, 313] width 6 height 6
radio input "true"
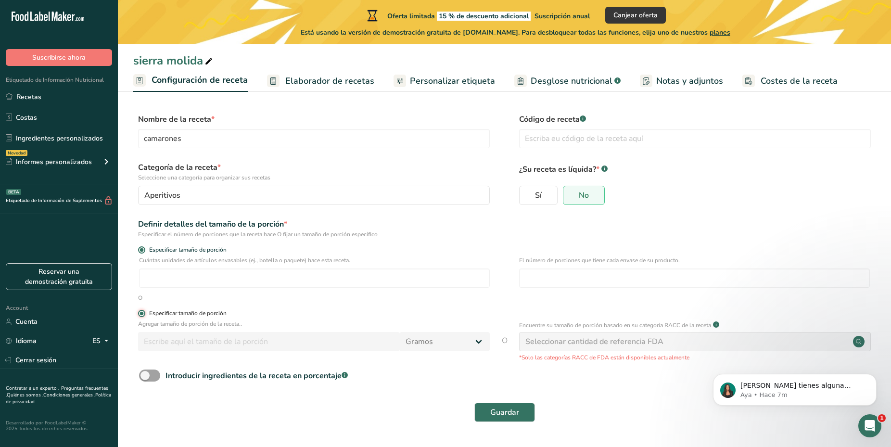
radio input "false"
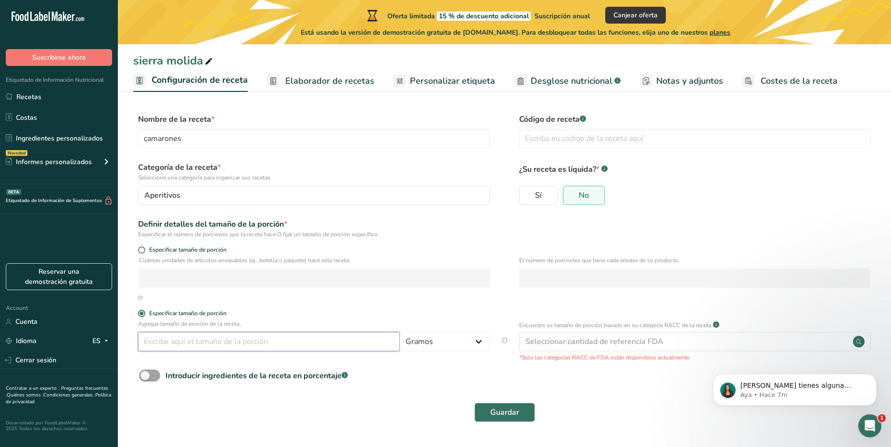
click at [220, 337] on input "number" at bounding box center [269, 341] width 262 height 19
type input "1"
click at [400, 332] on select "Gramos kg mg mcg libras onza litro mL onza líquida cucharada cucharadita taza C…" at bounding box center [445, 341] width 90 height 19
select select "1"
click option "kg" at bounding box center [0, 0] width 0 height 0
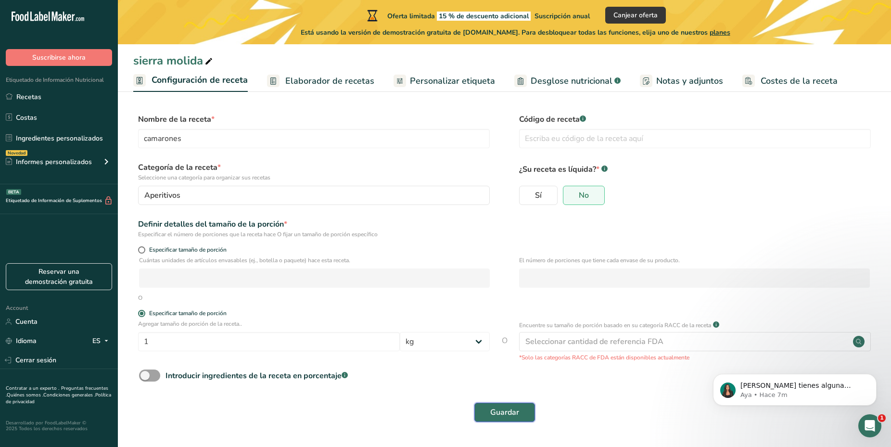
click at [496, 417] on span "Guardar" at bounding box center [504, 413] width 29 height 12
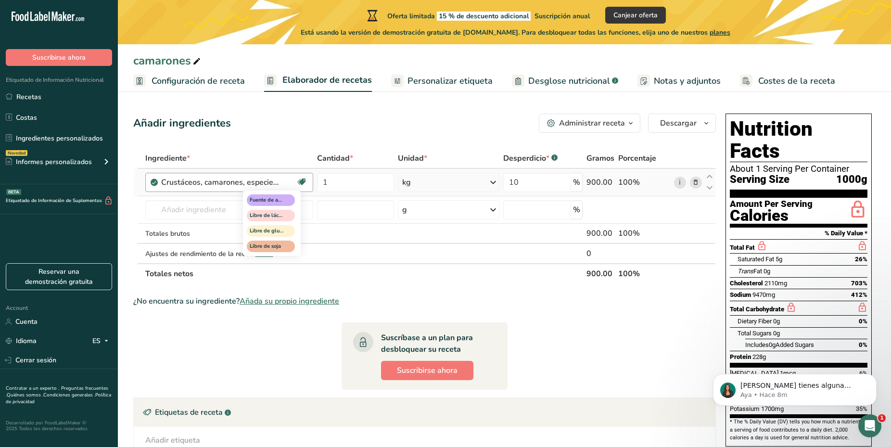
click at [303, 186] on icon at bounding box center [302, 182] width 10 height 15
click at [290, 199] on span "Fuente de antioxidantes" at bounding box center [271, 200] width 48 height 12
click at [304, 184] on icon at bounding box center [302, 182] width 10 height 15
click at [285, 249] on span "Libre de soja" at bounding box center [271, 247] width 48 height 12
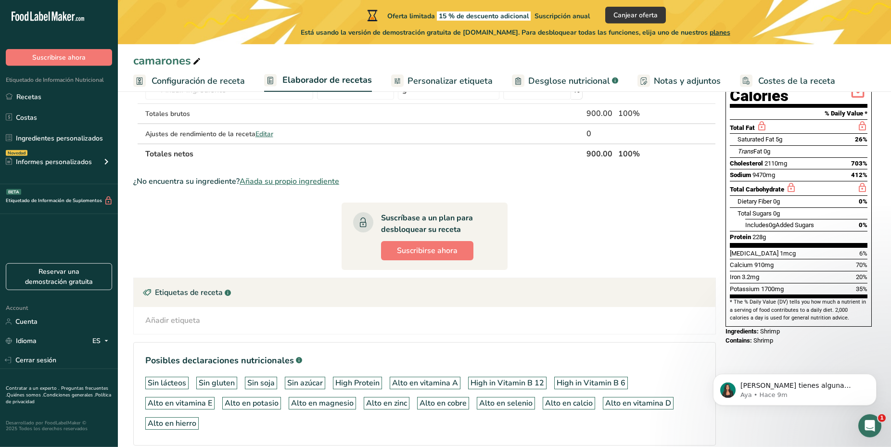
scroll to position [147, 0]
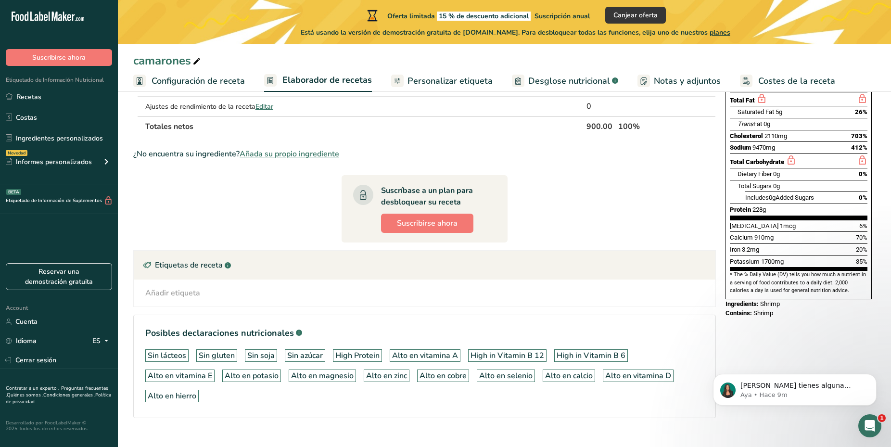
click at [206, 295] on div "Añadir etiqueta Etiquetas estándar Etiquetas personalizadas Fuente de antioxida…" at bounding box center [424, 293] width 566 height 12
click at [149, 266] on icon at bounding box center [147, 265] width 10 height 15
click at [205, 295] on div "Añadir etiqueta Etiquetas estándar Etiquetas personalizadas Fuente de antioxida…" at bounding box center [424, 293] width 566 height 12
click at [205, 293] on div "Añadir etiqueta Etiquetas estándar Etiquetas personalizadas Fuente de antioxida…" at bounding box center [424, 293] width 566 height 12
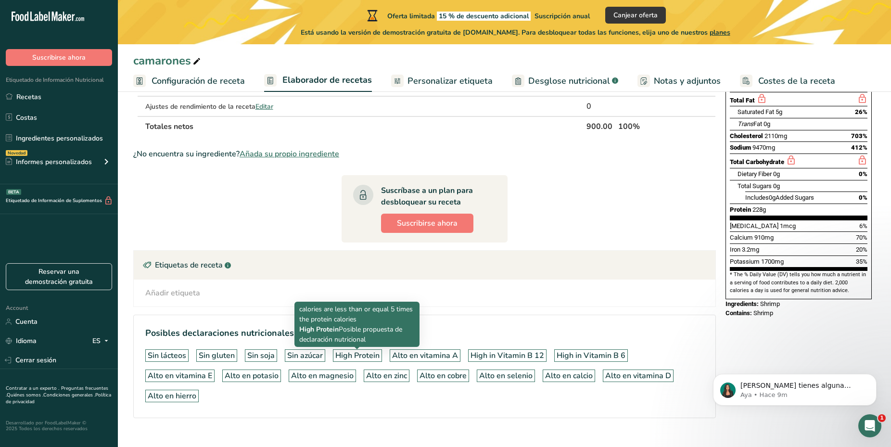
click at [371, 401] on div "Sin lácteos Sin gluten Sin soja Sin azúcar High Protein Alto en vitamina A High…" at bounding box center [424, 376] width 559 height 61
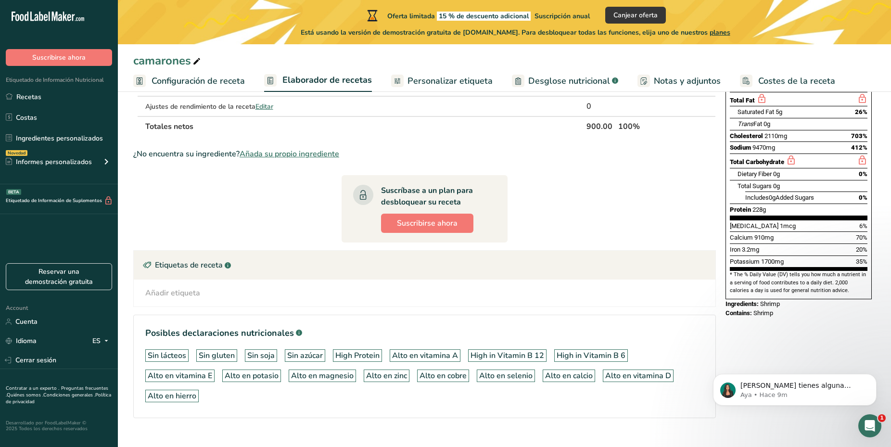
click at [274, 402] on div "Sin lácteos Sin gluten Sin soja Sin azúcar High Protein Alto en vitamina A High…" at bounding box center [424, 376] width 559 height 61
click at [293, 398] on div "Sin lácteos Sin gluten Sin soja Sin azúcar High Protein Alto en vitamina A High…" at bounding box center [424, 376] width 559 height 61
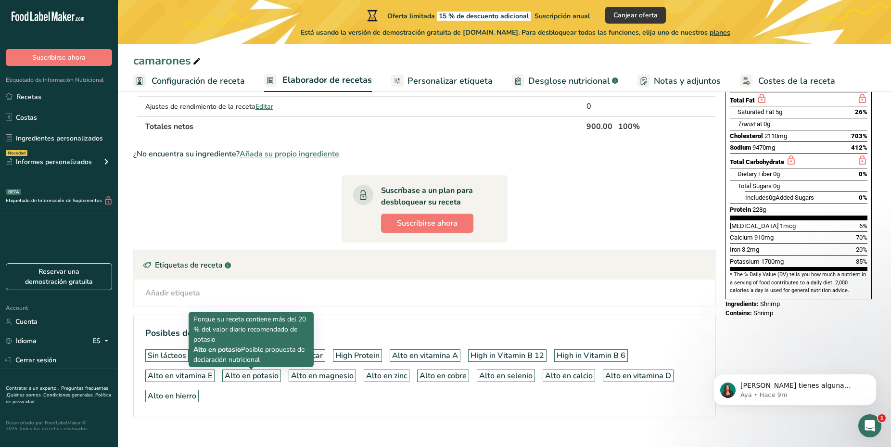
click at [269, 377] on div "Alto en potasio" at bounding box center [252, 376] width 54 height 12
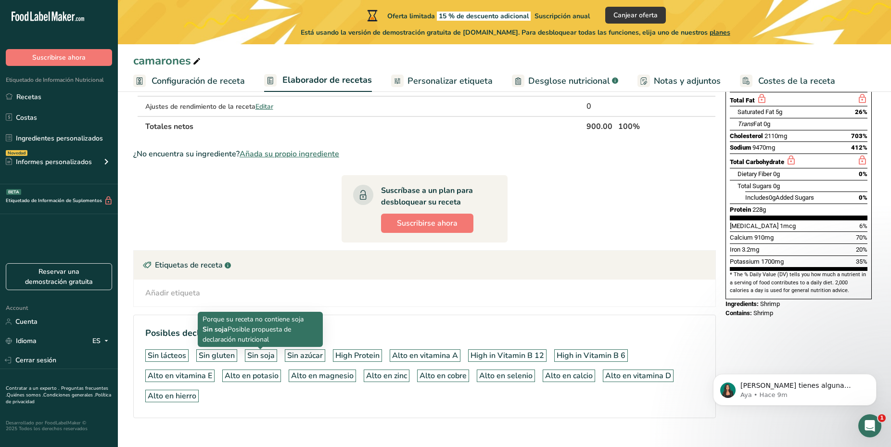
click at [267, 359] on div "Sin soja" at bounding box center [260, 356] width 27 height 12
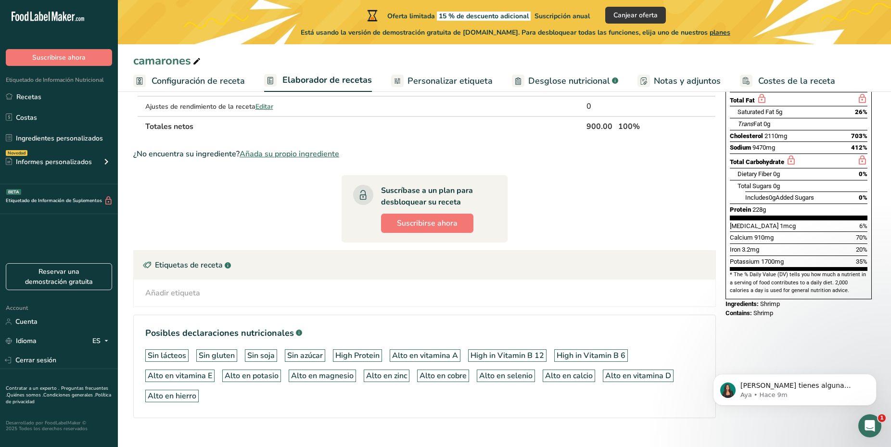
click at [267, 359] on div "Sin soja" at bounding box center [260, 356] width 27 height 12
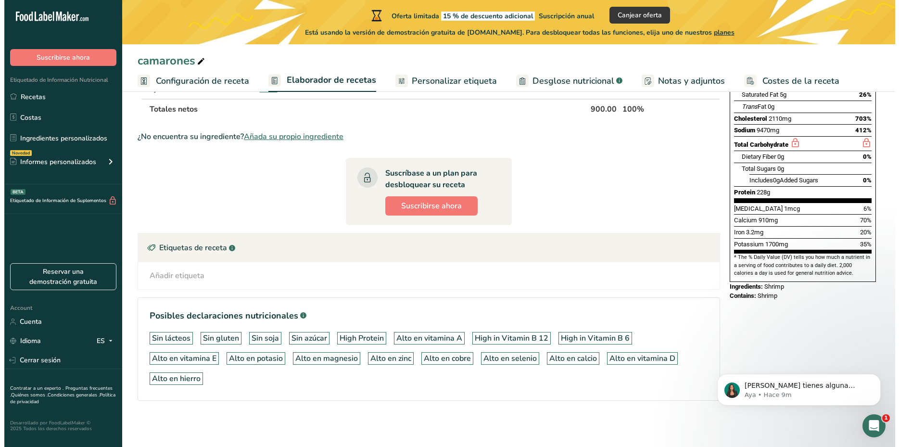
scroll to position [115, 0]
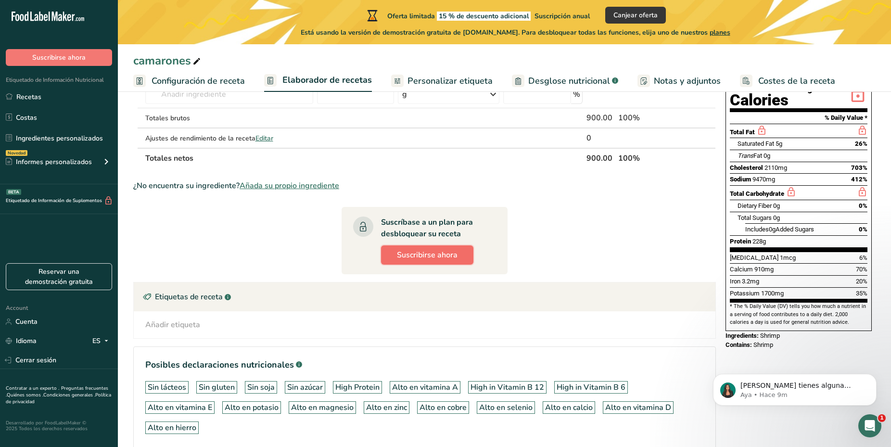
click at [425, 258] on span "Suscribirse ahora" at bounding box center [427, 255] width 61 height 12
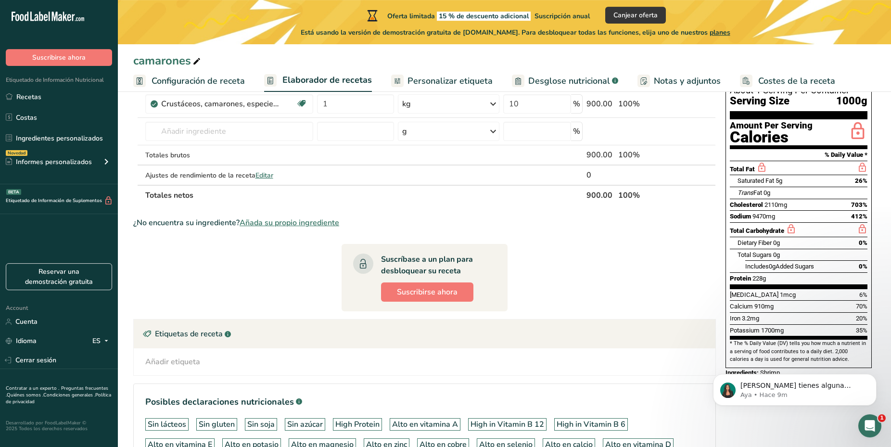
scroll to position [66, 0]
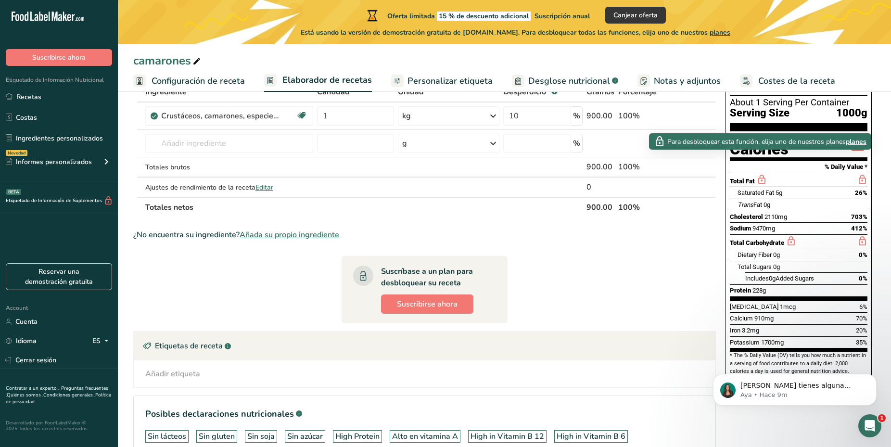
click at [763, 174] on icon at bounding box center [761, 180] width 11 height 12
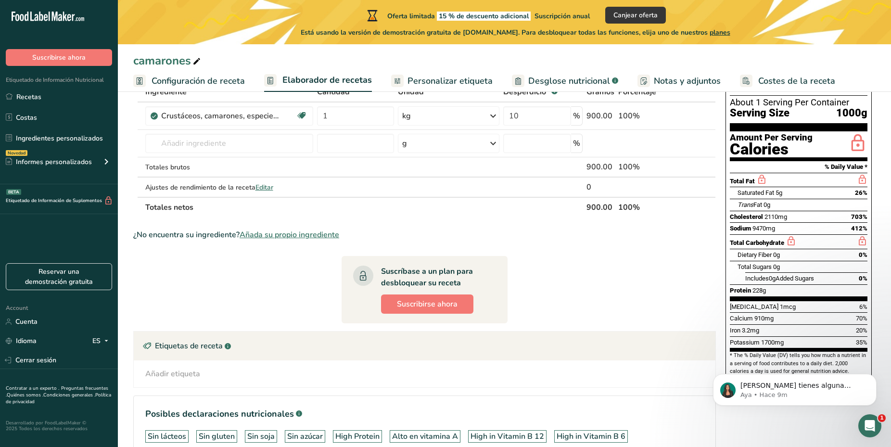
scroll to position [165, 0]
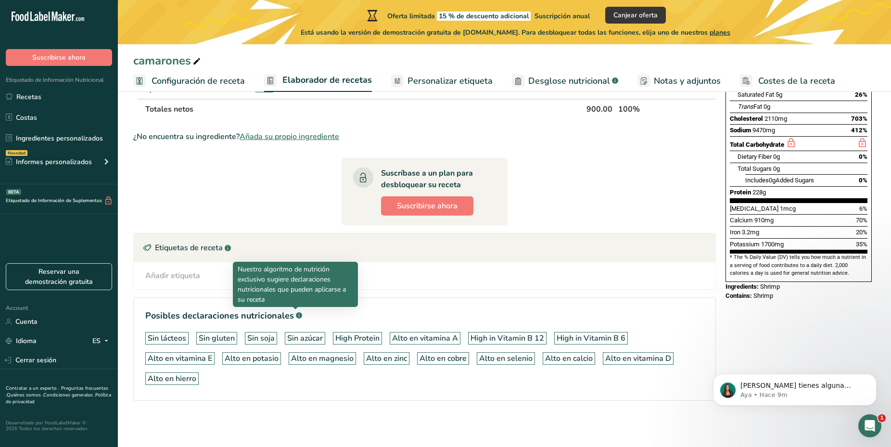
click at [296, 319] on rect at bounding box center [299, 315] width 6 height 6
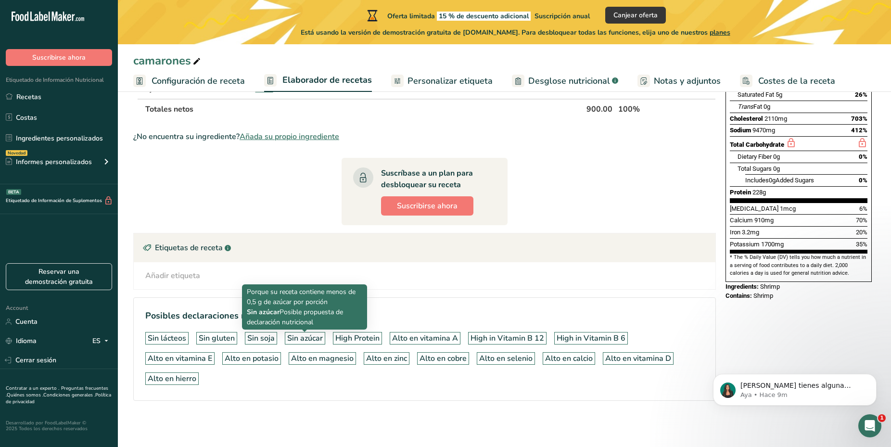
click at [315, 335] on div "Sin azúcar" at bounding box center [305, 339] width 36 height 12
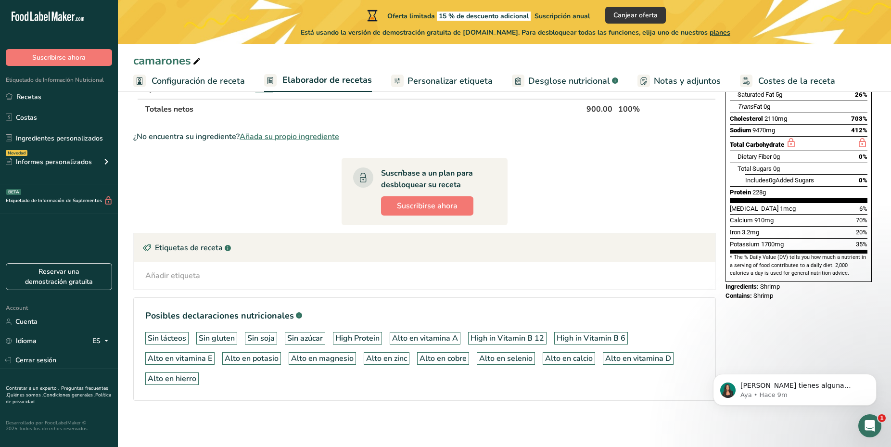
scroll to position [17, 0]
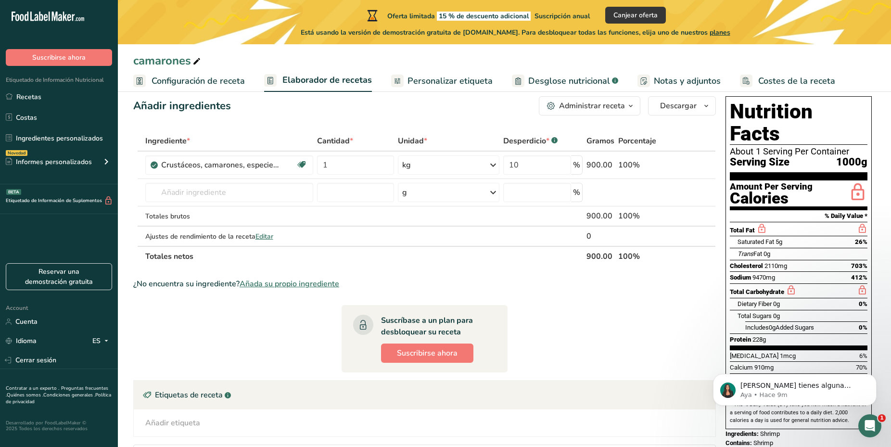
click at [322, 279] on span "Añada su propio ingrediente" at bounding box center [290, 284] width 100 height 12
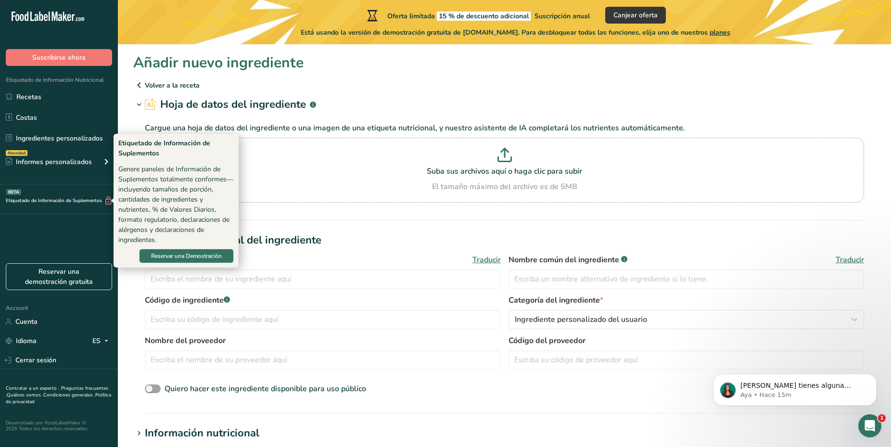
click at [53, 193] on div "Etiquetado de Información de Suplementos BETA" at bounding box center [59, 199] width 118 height 30
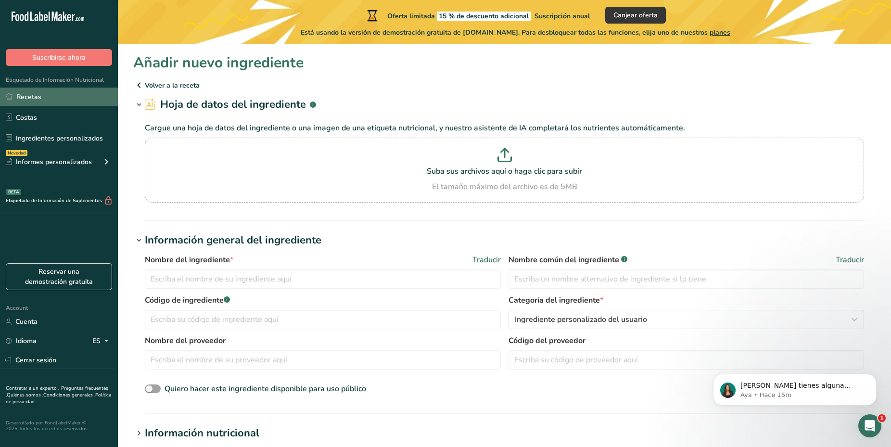
click at [59, 99] on link "Recetas" at bounding box center [59, 97] width 118 height 18
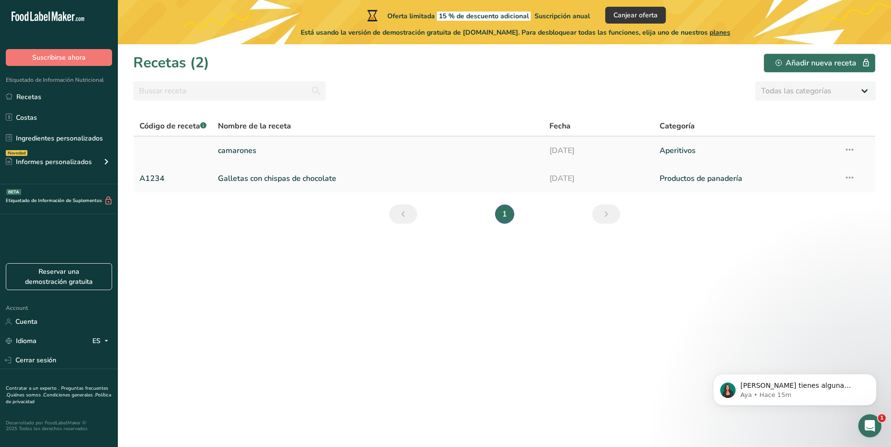
click at [502, 159] on link "camarones" at bounding box center [378, 151] width 320 height 20
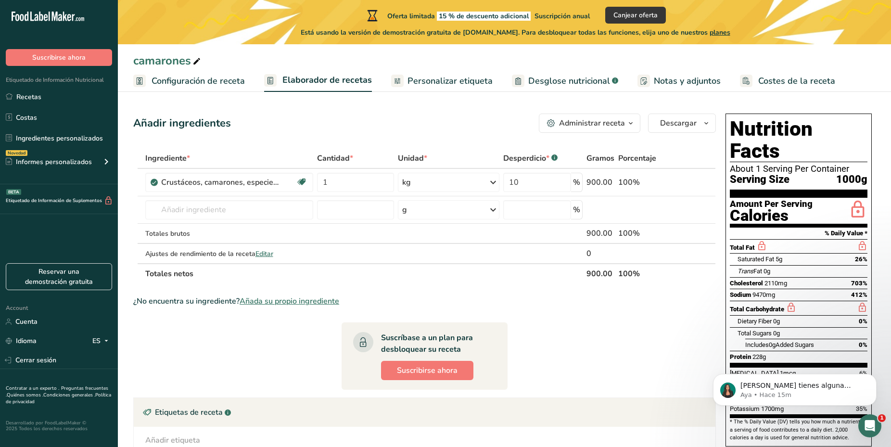
click at [541, 89] on link "Desglose nutricional .a-a{fill:#347362;}.b-a{fill:#fff;}" at bounding box center [565, 81] width 106 height 22
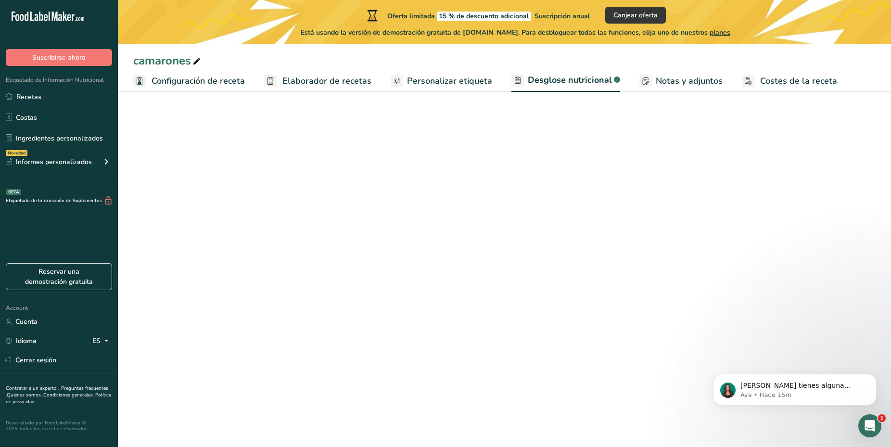
select select "Calories"
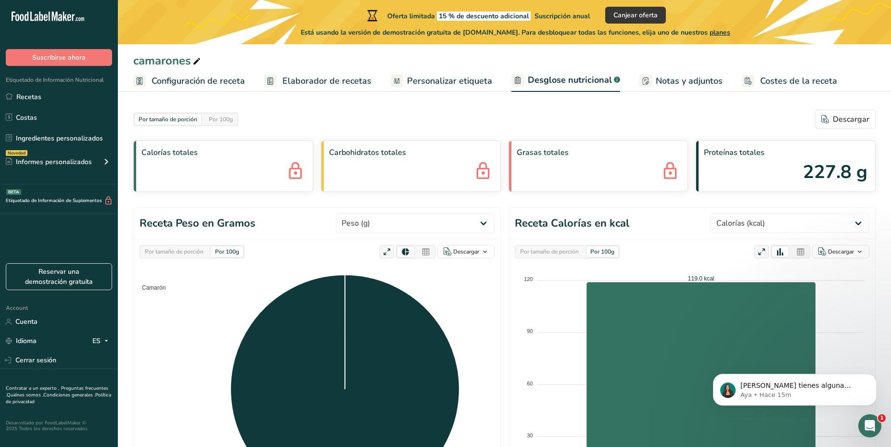
click at [473, 80] on span "Personalizar etiqueta" at bounding box center [449, 81] width 85 height 13
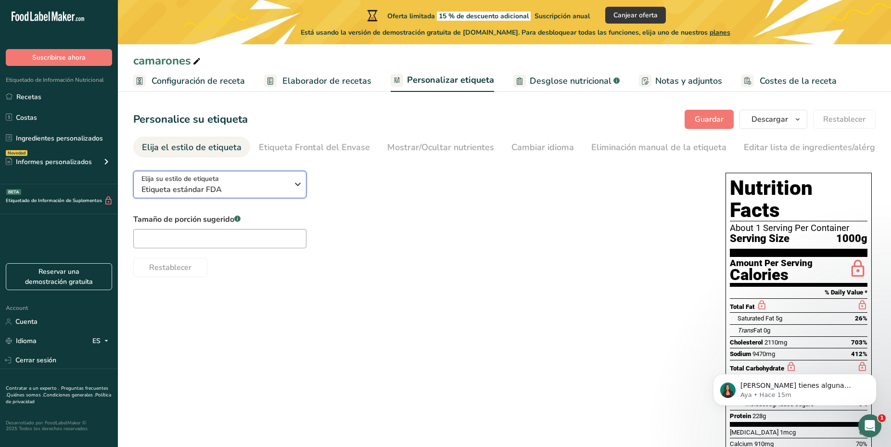
click at [293, 193] on icon "button" at bounding box center [298, 184] width 12 height 17
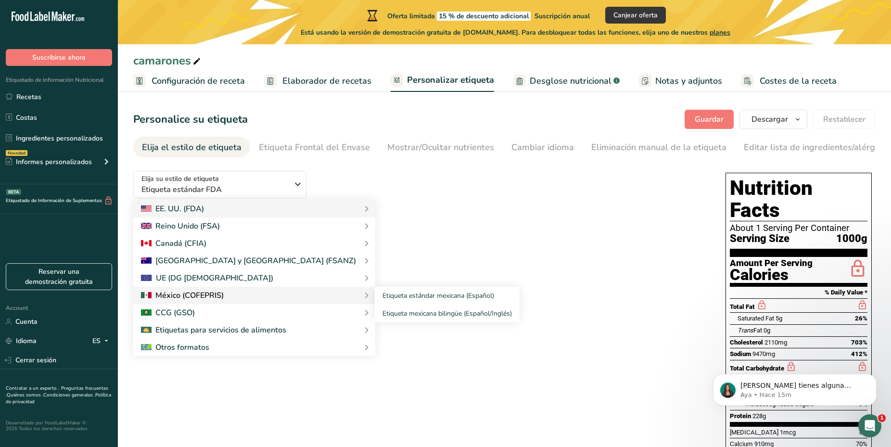
click at [218, 301] on div at bounding box center [182, 296] width 83 height 12
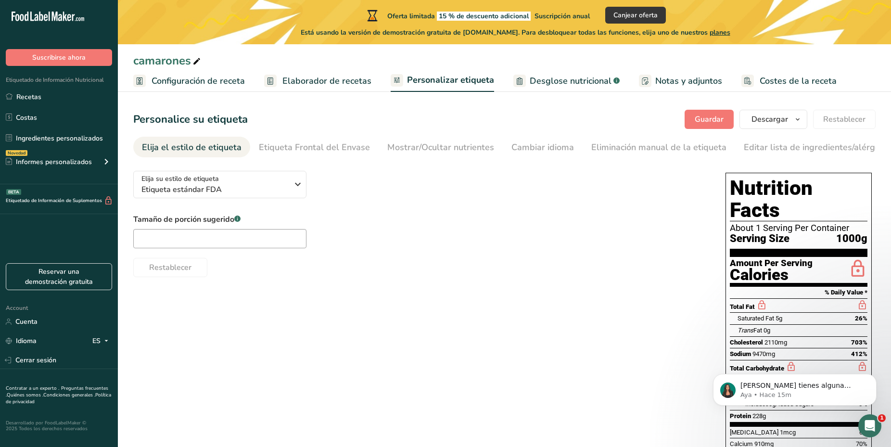
click at [236, 225] on label "Tamaño de porción sugerido .a-a{fill:#347362;}.b-a{fill:#fff;}" at bounding box center [219, 220] width 173 height 12
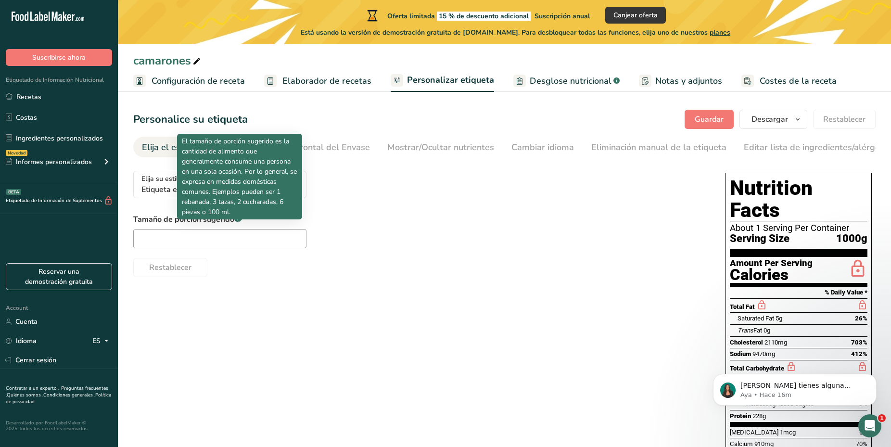
click at [239, 222] on rect at bounding box center [237, 219] width 6 height 6
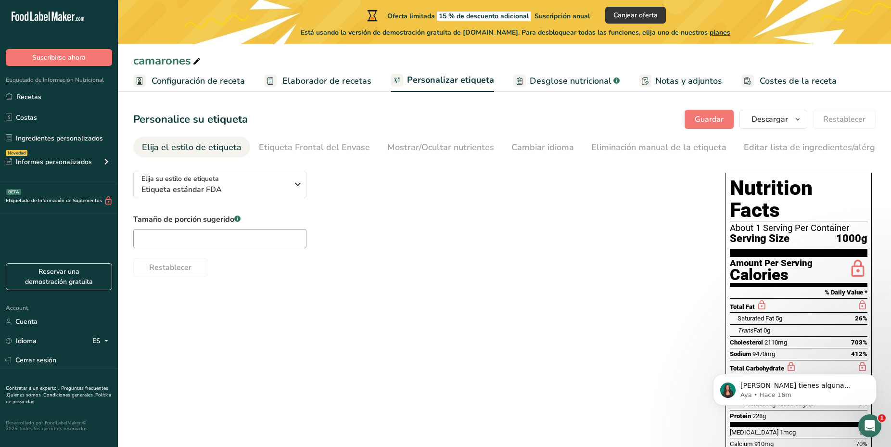
click at [533, 90] on link "Desglose nutricional .a-a{fill:#347362;}.b-a{fill:#fff;}" at bounding box center [566, 81] width 106 height 22
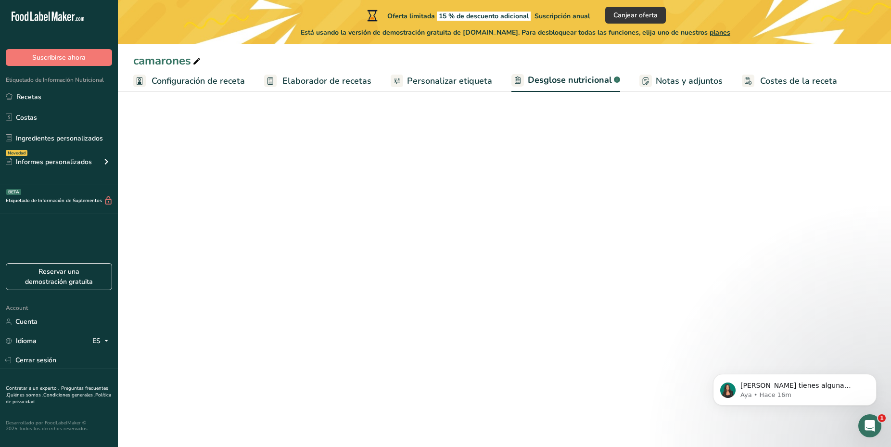
select select "Calories"
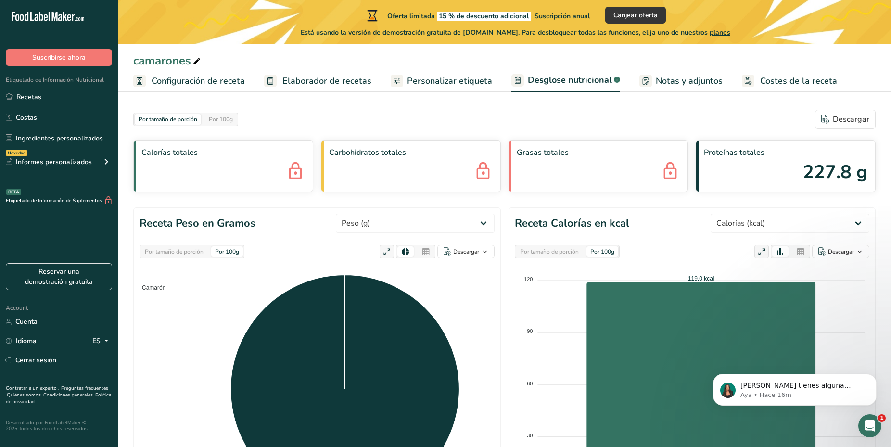
click at [671, 80] on span "Notas y adjuntos" at bounding box center [689, 81] width 67 height 13
